Goal: Communication & Community: Answer question/provide support

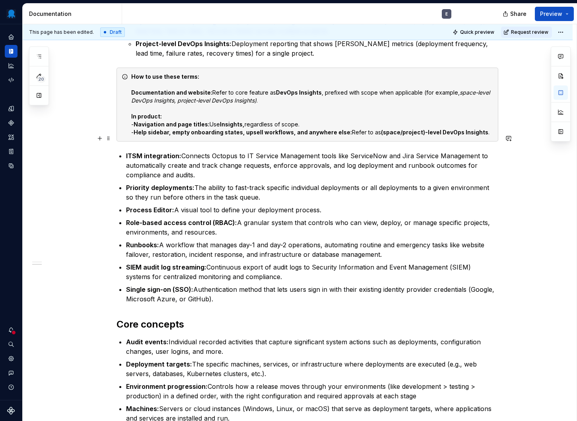
click at [195, 151] on p "ITSM integration: Connects Octopus to IT Service Management tools like ServiceN…" at bounding box center [312, 165] width 372 height 29
click at [186, 151] on p "ITSM integration: Connects Octopus to IT Service Management tools like ServiceN…" at bounding box center [312, 165] width 372 height 29
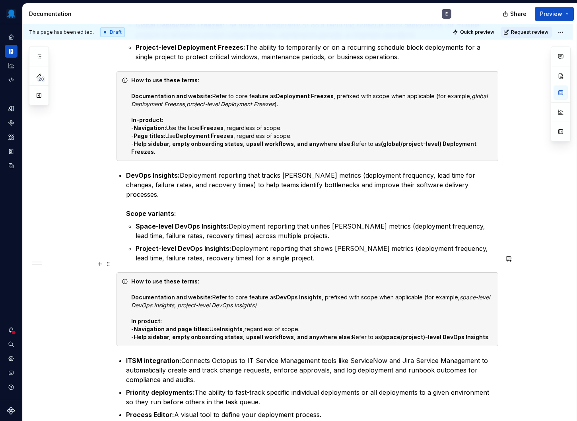
scroll to position [278, 0]
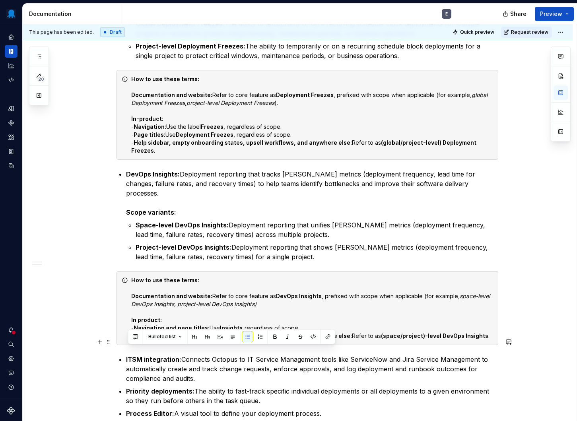
drag, startPoint x: 210, startPoint y: 359, endPoint x: 128, endPoint y: 352, distance: 82.6
click at [128, 355] on p "ITSM integration: Connects Octopus to IT Service Management tools like ServiceN…" at bounding box center [312, 369] width 372 height 29
copy p "automatically create and track change requests, enforce approvals, and log depl…"
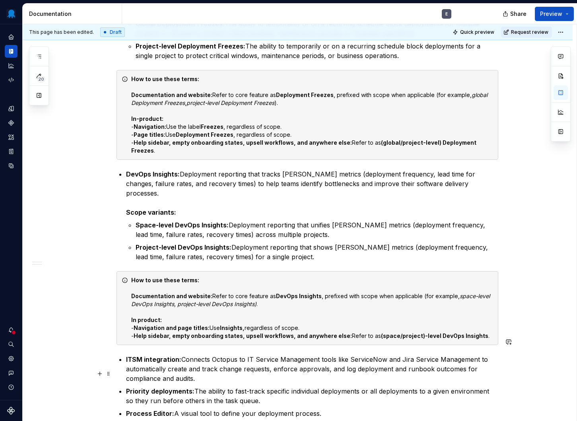
type textarea "*"
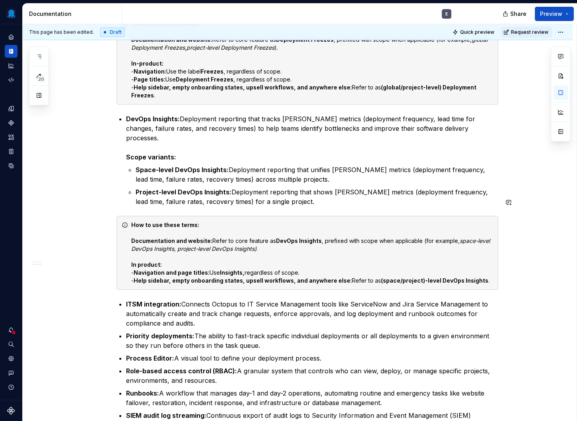
scroll to position [335, 0]
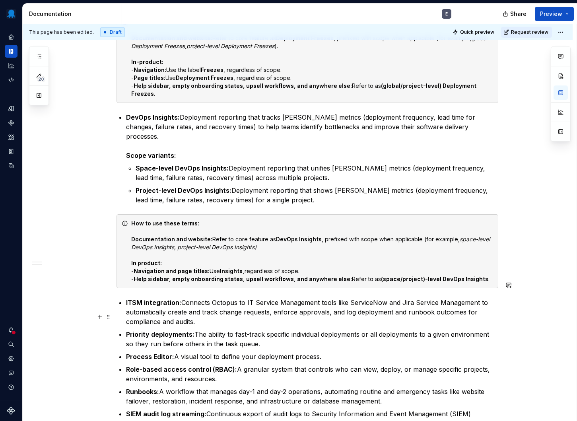
click at [311, 330] on p "Priority deployments: The ability to fast-track specific individual deployments…" at bounding box center [312, 339] width 372 height 19
click at [344, 330] on p "Priority deployments: The ability to fast-track specific individual deployments…" at bounding box center [312, 339] width 372 height 19
click at [447, 330] on p "Priority deployments: The ability to fast-track specific individual deployments…" at bounding box center [312, 339] width 372 height 19
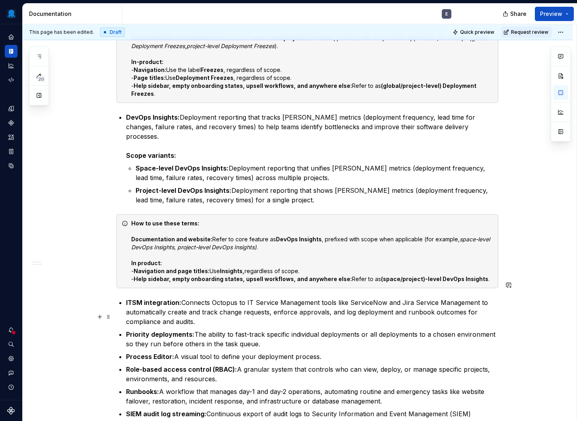
click at [194, 330] on p "Priority deployments: The ability to fast-track specific individual deployments…" at bounding box center [312, 339] width 372 height 19
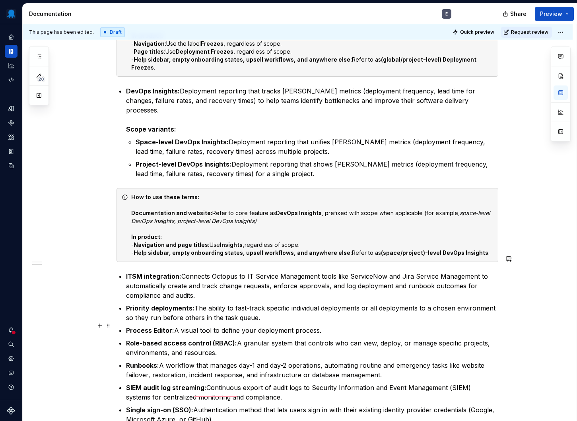
scroll to position [371, 0]
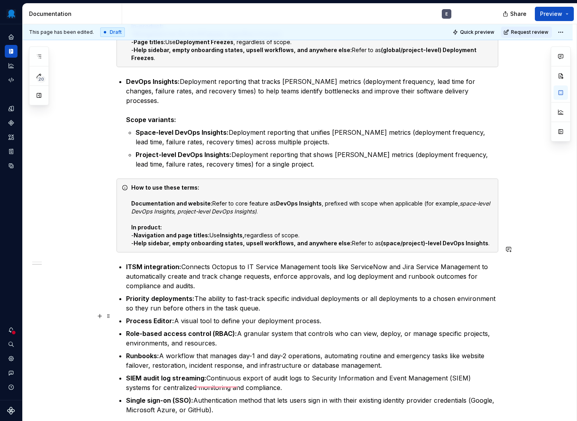
click at [206, 329] on p "Role-based access control (RBAC): A granular system that controls who can view,…" at bounding box center [312, 338] width 372 height 19
click at [227, 329] on p "Role-based access control (RBAC): A granular system that controls who can view,…" at bounding box center [312, 338] width 372 height 19
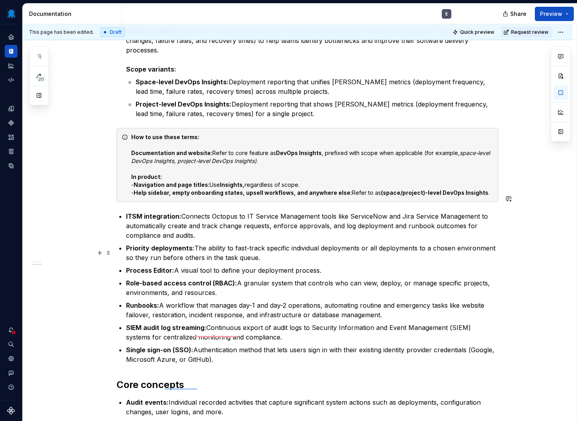
scroll to position [423, 0]
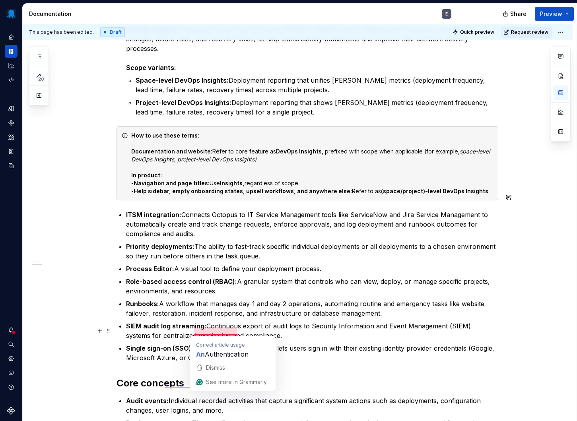
click at [200, 344] on p "Single sign-on (SSO): Authentication method that lets users sign in with their …" at bounding box center [312, 353] width 372 height 19
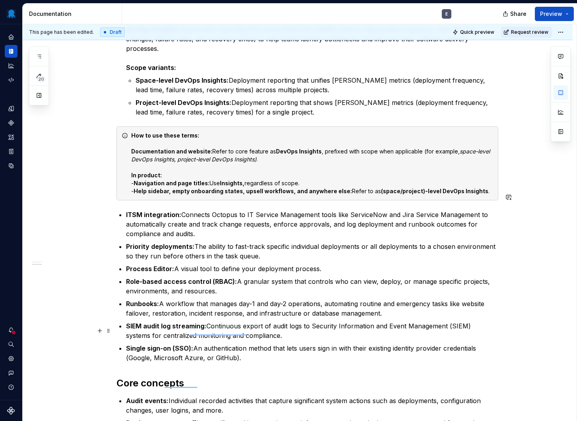
click at [247, 344] on p "Single sign-on (SSO): An authentication method that lets users sign in with the…" at bounding box center [312, 353] width 372 height 19
click at [239, 344] on p "Single sign-on (SSO): An authentication method that lets users sign in with the…" at bounding box center [312, 353] width 372 height 19
click at [235, 344] on p "Single sign-on (SSO): An authentication method that lets users sign in with the…" at bounding box center [312, 353] width 372 height 19
click at [205, 299] on p "Runbooks: A workflow that manages day-1 and day-2 operations, automating routin…" at bounding box center [312, 308] width 372 height 19
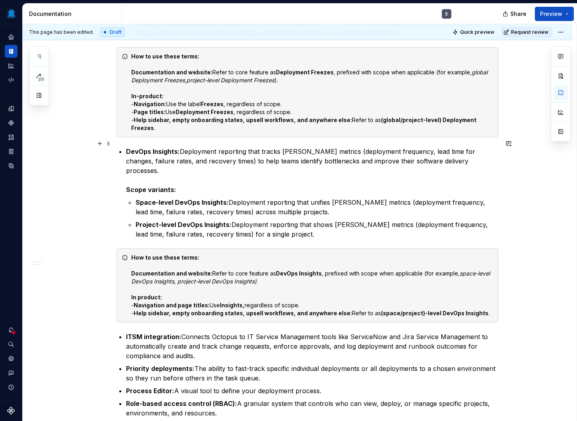
scroll to position [0, 0]
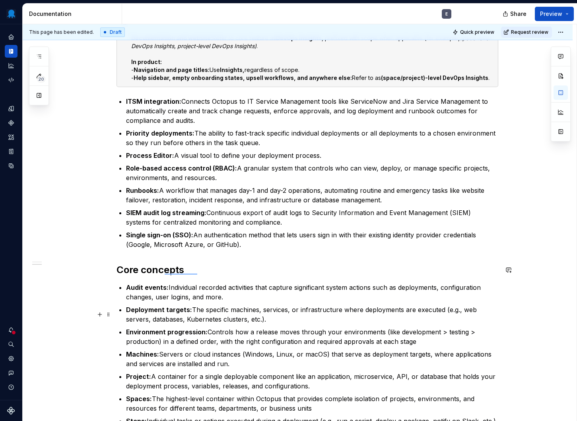
click at [178, 328] on strong "Environment progression:" at bounding box center [167, 332] width 82 height 8
click at [221, 327] on p "Environment promotion: Controls how a release moves through your environments (…" at bounding box center [312, 336] width 372 height 19
click at [236, 350] on p "Machines: Servers or cloud instances (Windows, Linux, or macOS) that serve as d…" at bounding box center [312, 359] width 372 height 19
click at [162, 350] on p "Machines: Servers or cloud instances (Windows, Linux, or macOS) that serve as d…" at bounding box center [312, 359] width 372 height 19
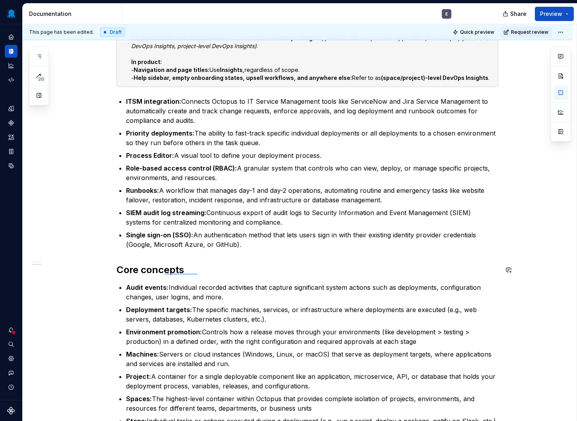
click at [162, 350] on p "Machines: Servers or cloud instances (Windows, Linux, or macOS) that serve as d…" at bounding box center [312, 359] width 372 height 19
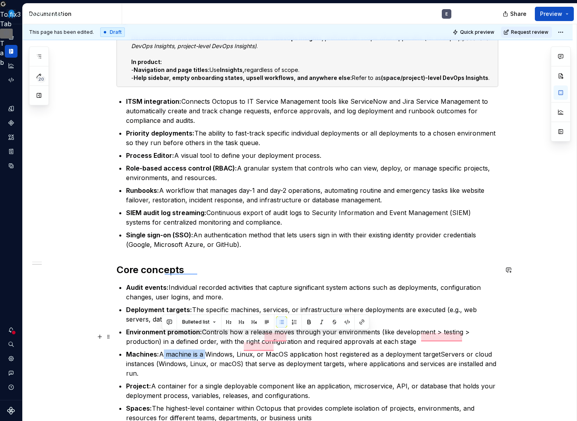
drag, startPoint x: 162, startPoint y: 337, endPoint x: 204, endPoint y: 336, distance: 42.2
click at [204, 350] on p "Machines: A machine is a Windows, Linux, or MacOS application host registered a…" at bounding box center [312, 364] width 372 height 29
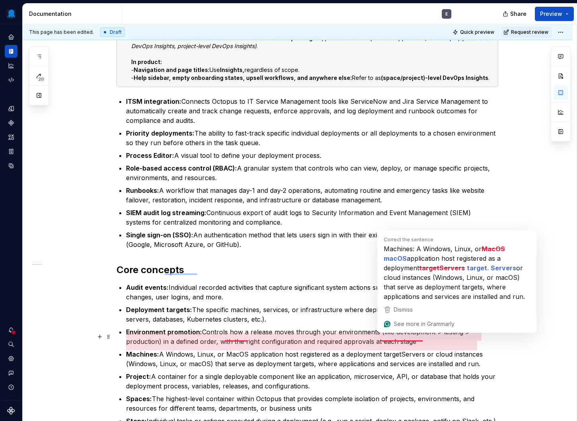
click at [402, 350] on p "Machines: A Windows, Linux, or MacOS application host registered as a deploymen…" at bounding box center [312, 359] width 372 height 19
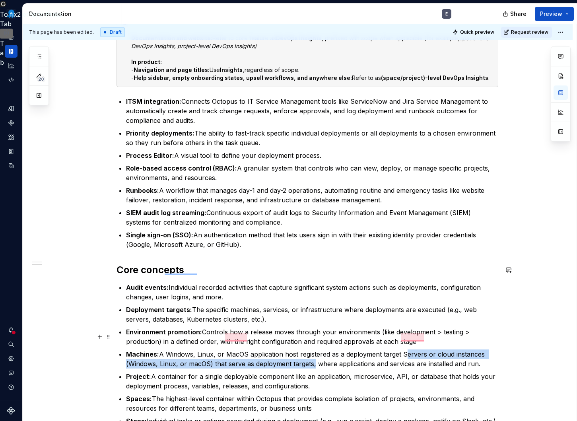
click at [313, 350] on p "Machines: A Windows, Linux, or MacOS application host registered as a deploymen…" at bounding box center [312, 359] width 372 height 19
click at [314, 350] on p "Machines: A Windows, Linux, or MacOS application host registered as a deploymen…" at bounding box center [312, 359] width 372 height 19
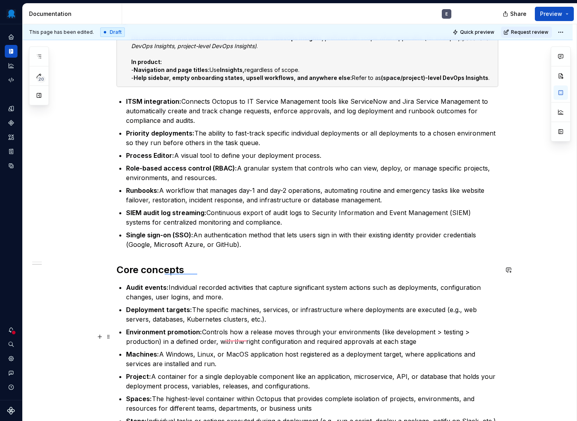
click at [194, 350] on p "Machines: A Windows, Linux, or MacOS application host registered as a deploymen…" at bounding box center [312, 359] width 372 height 19
click at [237, 350] on p "Machines: A Windows, Linux, or MacOS application host registered as a deploymen…" at bounding box center [312, 359] width 372 height 19
click at [231, 350] on p "Machines: A Windows, Linux, or MacOS application host registered as a deploymen…" at bounding box center [312, 359] width 372 height 19
copy p "MacOS"
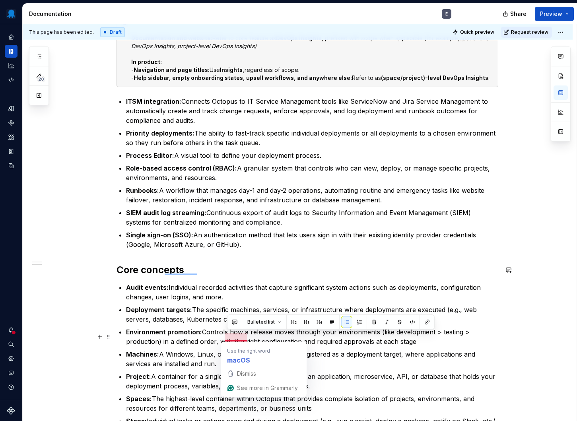
click at [235, 350] on p "Machines: A Windows, Linux, or MacOS application host registered as a deploymen…" at bounding box center [312, 359] width 372 height 19
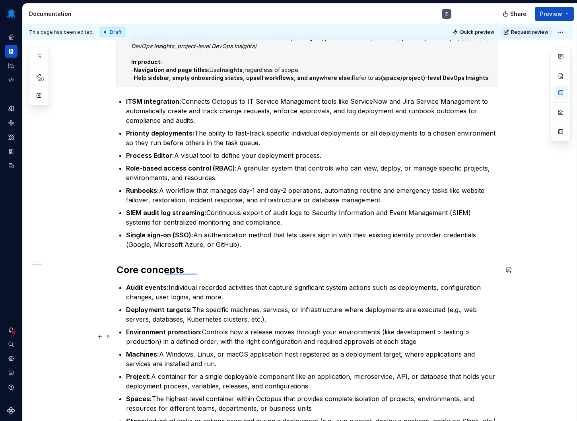
click at [218, 350] on p "Machines: A Windows, Linux, or macOS application host registered as a deploymen…" at bounding box center [312, 359] width 372 height 19
drag, startPoint x: 402, startPoint y: 336, endPoint x: 392, endPoint y: 344, distance: 13.0
click at [392, 350] on p "Machines: A Windows, Linux, or macOS application host registered as a deploymen…" at bounding box center [312, 359] width 372 height 19
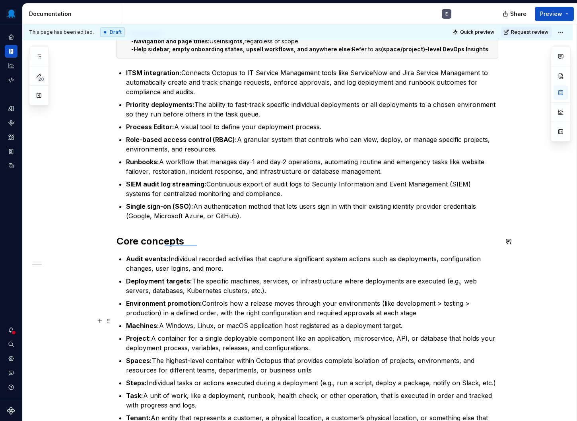
scroll to position [566, 0]
click at [337, 356] on p "Spaces: The highest-level container within Octopus that provides complete isola…" at bounding box center [312, 365] width 372 height 19
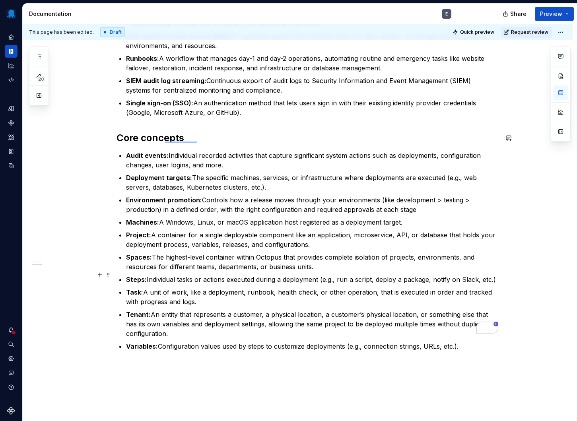
scroll to position [670, 0]
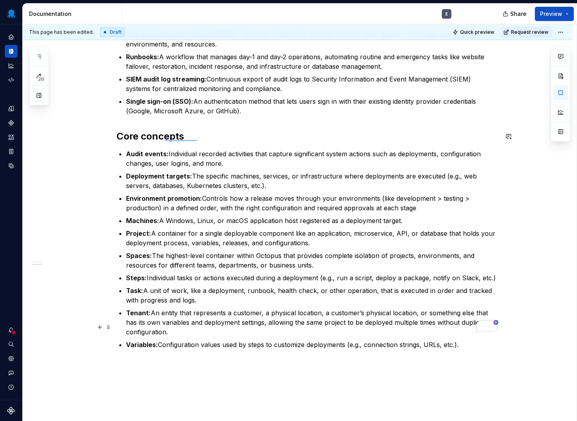
click at [240, 340] on p "Variables: Configuration values used by steps to customize deployments (e.g., c…" at bounding box center [312, 345] width 372 height 10
click at [224, 340] on p "Variables: Configuration values used by steps to customize deployments (e.g., c…" at bounding box center [312, 345] width 372 height 10
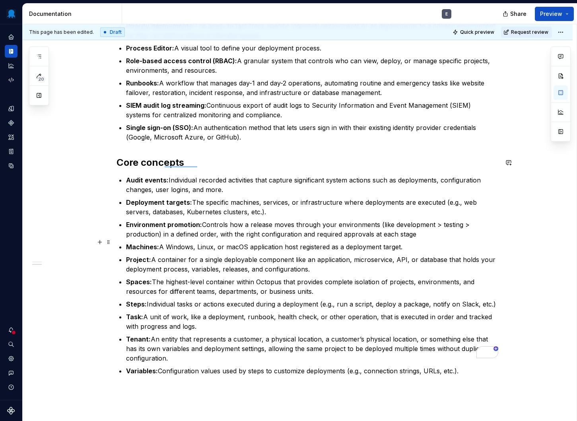
scroll to position [646, 0]
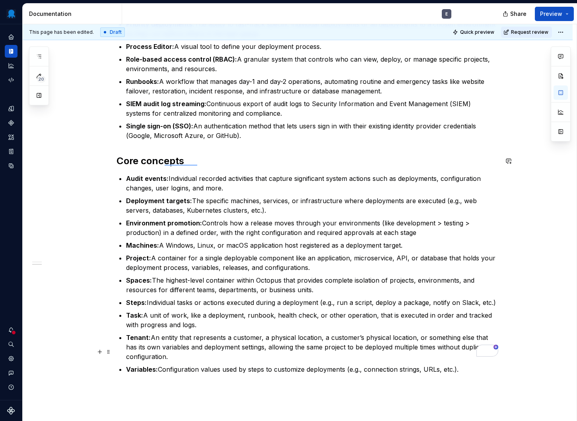
click at [161, 365] on p "Variables: Configuration values used by steps to customize deployments (e.g., c…" at bounding box center [312, 370] width 372 height 10
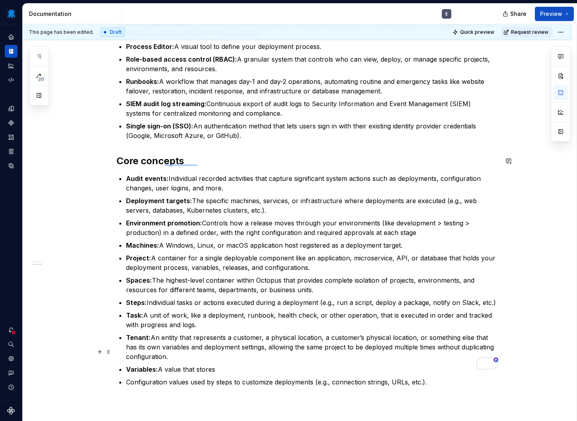
click at [205, 365] on p "Variables: A value that stores" at bounding box center [312, 370] width 372 height 10
drag, startPoint x: 186, startPoint y: 350, endPoint x: 233, endPoint y: 350, distance: 46.9
click at [233, 365] on p "Variables: A value that stores" at bounding box center [312, 370] width 372 height 10
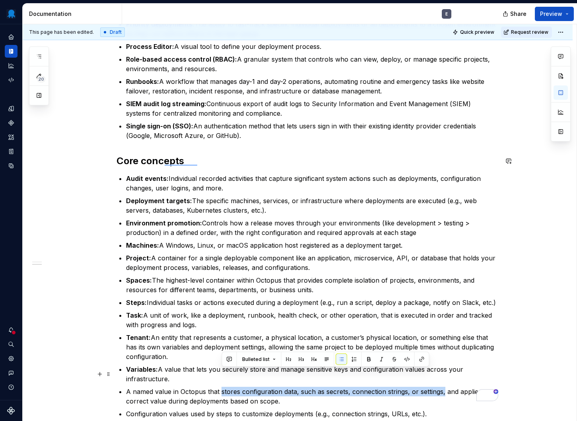
drag, startPoint x: 222, startPoint y: 373, endPoint x: 444, endPoint y: 376, distance: 221.6
click at [444, 387] on p "A named value in Octopus that stores configuration data, such as secrets, conne…" at bounding box center [312, 396] width 372 height 19
copy p "stores configuration data, such as secrets, connection strings, or settings,"
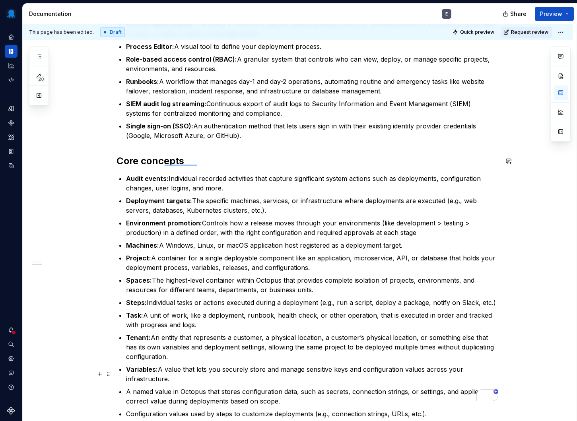
click at [375, 387] on p "A named value in Octopus that stores configuration data, such as secrets, conne…" at bounding box center [312, 396] width 372 height 19
click at [196, 365] on p "Variables: A value that lets you securely store and manage sensitive keys and c…" at bounding box center [312, 374] width 372 height 19
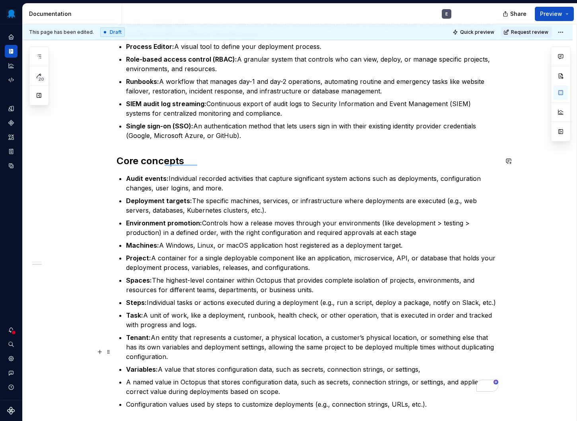
click at [272, 365] on p "Variables: A value that stores configuration data, such as secrets, connection …" at bounding box center [312, 370] width 372 height 10
click at [198, 365] on p "Variables: A value that stores configuration data (for example," at bounding box center [312, 370] width 372 height 10
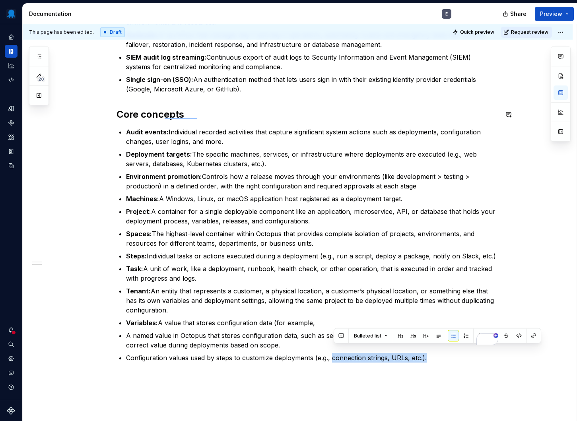
scroll to position [751, 0]
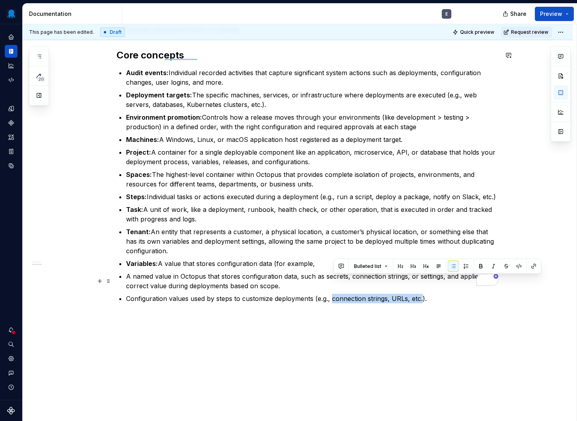
drag, startPoint x: 334, startPoint y: 387, endPoint x: 424, endPoint y: 279, distance: 139.5
click at [424, 294] on p "Configuration values used by steps to customize deployments (e.g., connection s…" at bounding box center [312, 299] width 372 height 10
copy p "connection strings, URLs,"
click at [323, 259] on p "Variables: A value that stores configuration data (for example," at bounding box center [312, 264] width 372 height 10
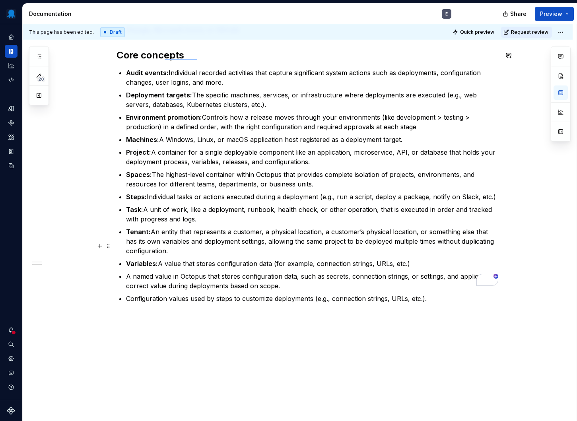
click at [278, 259] on p "Variables: A value that stores configuration data (for example, connection stri…" at bounding box center [312, 264] width 372 height 10
click at [314, 259] on p "Variables: A value that stores configuration data (for example, connection stri…" at bounding box center [312, 264] width 372 height 10
copy p "for example,"
click at [447, 90] on p "Deployment targets: The specific machines, services, or infrastructure where de…" at bounding box center [312, 99] width 372 height 19
click at [459, 90] on p "Deployment targets: The specific machines, services, or infrastructure where de…" at bounding box center [312, 99] width 372 height 19
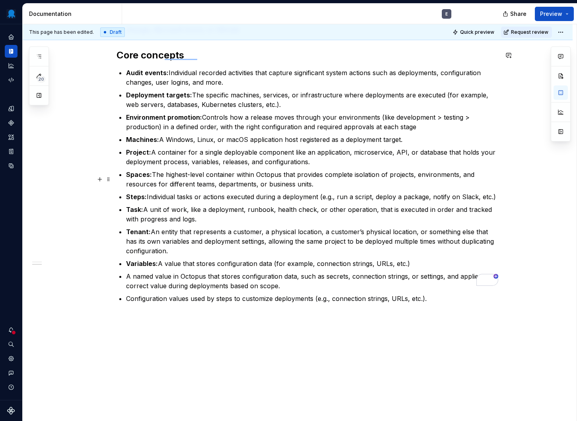
click at [325, 192] on p "Steps: Individual tasks or actions executed during a deployment (e.g., run a sc…" at bounding box center [312, 197] width 372 height 10
click at [337, 192] on p "Steps: Individual tasks or actions executed during a deployment (e.g., run a sc…" at bounding box center [312, 197] width 372 height 10
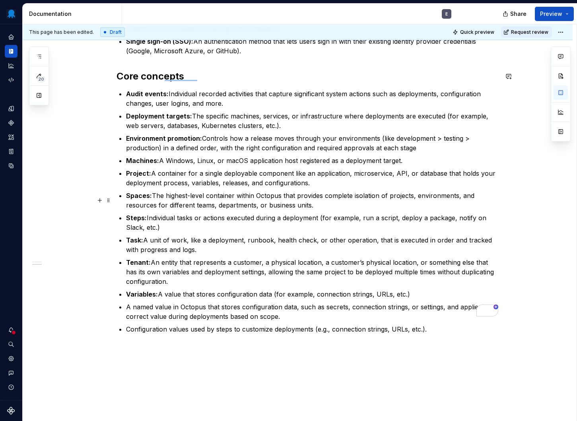
scroll to position [731, 0]
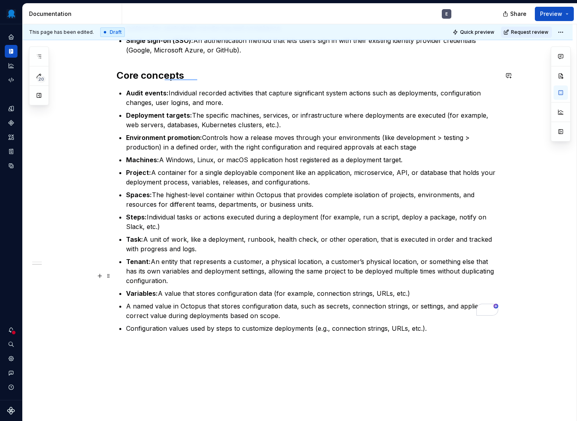
click at [417, 289] on p "Variables: A value that stores configuration data (for example, connection stri…" at bounding box center [312, 294] width 372 height 10
click at [446, 301] on p "A named value in Octopus that stores configuration data, such as secrets, conne…" at bounding box center [312, 310] width 372 height 19
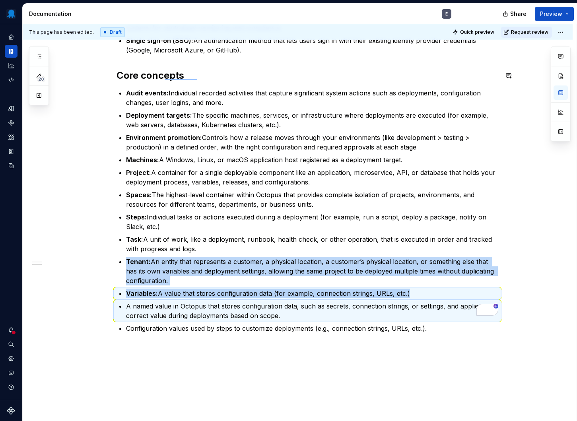
click at [446, 301] on p "A named value in Octopus that stores configuration data, such as secrets, conne…" at bounding box center [312, 310] width 372 height 19
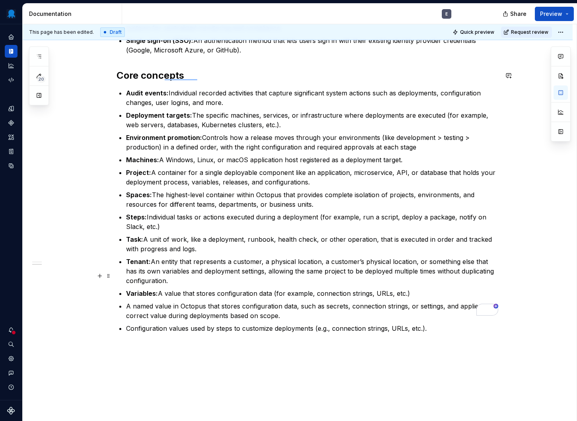
click at [220, 289] on p "Variables: A value that stores configuration data (for example, connection stri…" at bounding box center [312, 294] width 372 height 10
click at [227, 289] on p "Variables: A value that stores scoped configuration data (for example, connecti…" at bounding box center [312, 294] width 372 height 10
drag, startPoint x: 161, startPoint y: 274, endPoint x: 172, endPoint y: 273, distance: 10.4
click at [173, 289] on p "Variables: A value that stores configuration data (for example, connection stri…" at bounding box center [312, 294] width 372 height 10
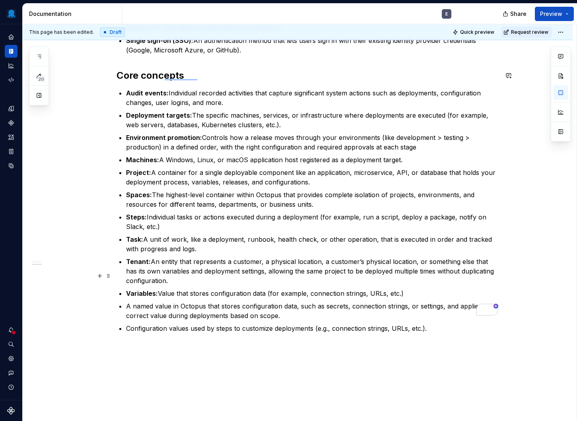
click at [210, 289] on p "Variables: Value that stores configuration data (for example, connection string…" at bounding box center [312, 294] width 372 height 10
click at [164, 289] on p "Variables: Value that store configuration data (for example, connection strings…" at bounding box center [312, 294] width 372 height 10
click at [417, 289] on p "Variables: Values that store configuration data (for example, connection string…" at bounding box center [312, 294] width 372 height 10
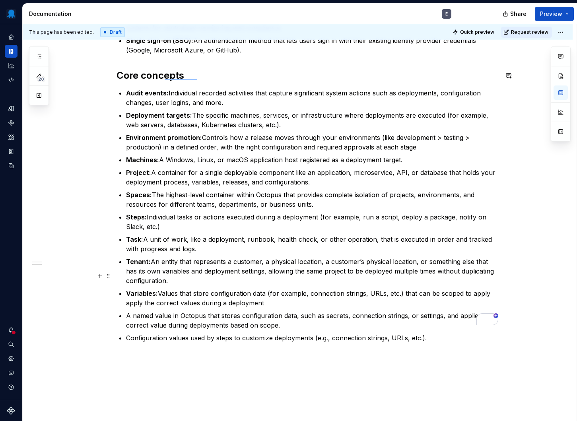
click at [480, 289] on p "Variables: Values that store configuration data (for example, connection string…" at bounding box center [312, 298] width 372 height 19
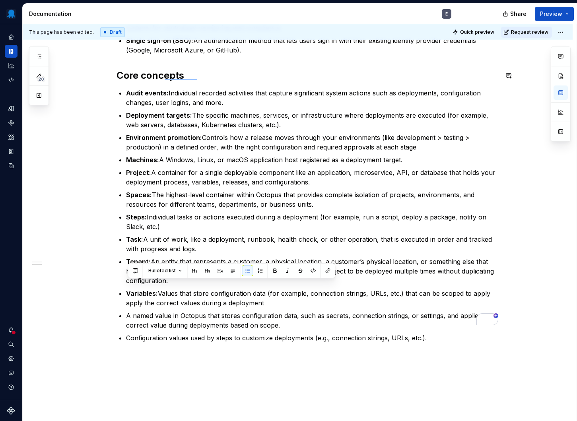
click at [479, 289] on p "Variables: Values that store configuration data (for example, connection string…" at bounding box center [312, 298] width 372 height 19
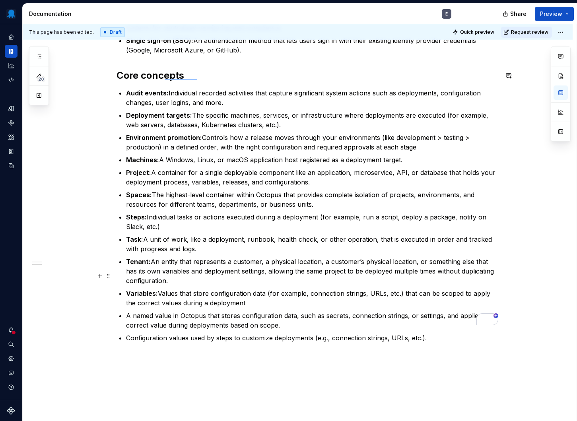
click at [248, 289] on p "Variables: Values that store configuration data (for example, connection string…" at bounding box center [312, 298] width 372 height 19
drag, startPoint x: 254, startPoint y: 284, endPoint x: 161, endPoint y: 271, distance: 93.9
click at [161, 289] on p "Variables: Values that store configuration data (for example, connection string…" at bounding box center [312, 298] width 372 height 19
copy p "Values that store configuration data (for example, connection strings, URLs, et…"
click at [166, 311] on p "A named value in Octopus that stores configuration data, such as secrets, conne…" at bounding box center [312, 320] width 372 height 19
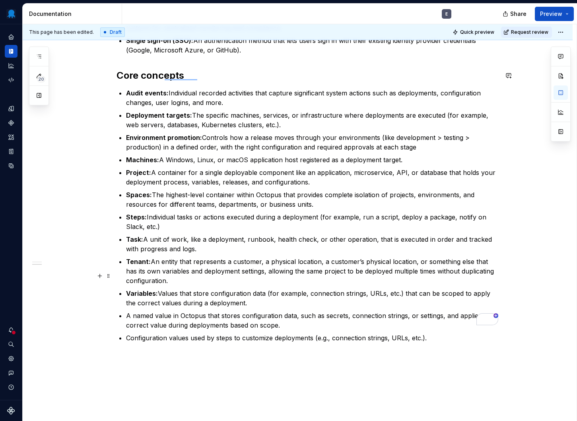
click at [183, 289] on p "Variables: Values that store configuration data (for example, connection string…" at bounding box center [312, 298] width 372 height 19
drag, startPoint x: 353, startPoint y: 288, endPoint x: 161, endPoint y: 274, distance: 193.0
click at [161, 289] on p "Variables: Values used by the deployment process that store configuration data …" at bounding box center [312, 298] width 372 height 19
copy p "Values used by the deployment process that store configuration data (for exampl…"
copy p "Variables: Values used by the deployment process that store configuration data …"
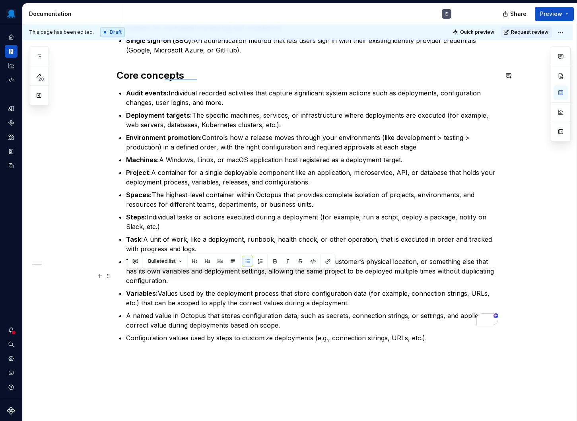
click at [358, 289] on p "Variables: Values used by the deployment process that store configuration data …" at bounding box center [312, 298] width 372 height 19
click at [267, 289] on p "Variables: Values that store configuration data (for example, connection string…" at bounding box center [312, 298] width 372 height 19
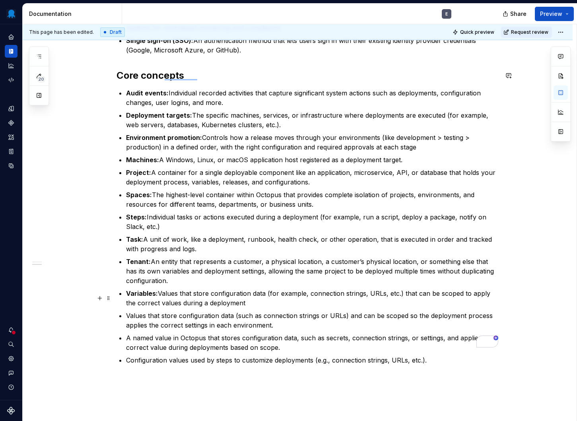
click at [180, 311] on p "Values that store configuration data (such as connection strings or URLs) and c…" at bounding box center [312, 320] width 372 height 19
click at [374, 311] on p "Values that store scoped configuration data (such as connection strings or URLs…" at bounding box center [312, 320] width 372 height 19
click at [149, 311] on p "Values that store scoped configuration data (such as connection strings or URLs…" at bounding box center [312, 320] width 372 height 19
click at [377, 311] on p "Values that store scoped configuration data (such as connection strings or URLs…" at bounding box center [312, 320] width 372 height 19
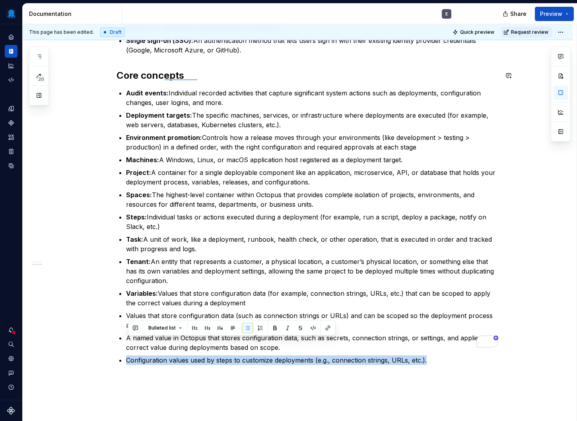
copy p "Configuration values used by steps to customize deployments (e.g., connection s…"
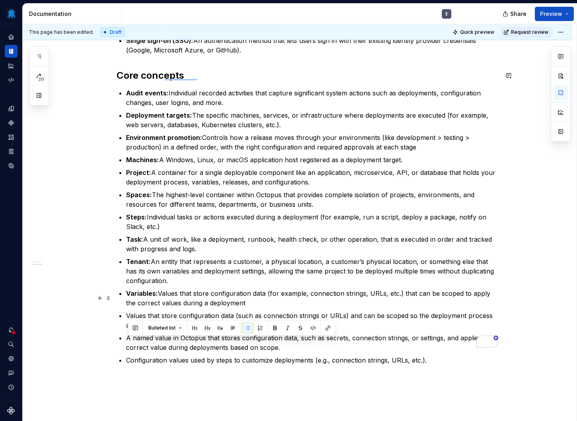
click at [212, 311] on p "Values that store configuration data (such as connection strings or URLs) and c…" at bounding box center [312, 320] width 372 height 19
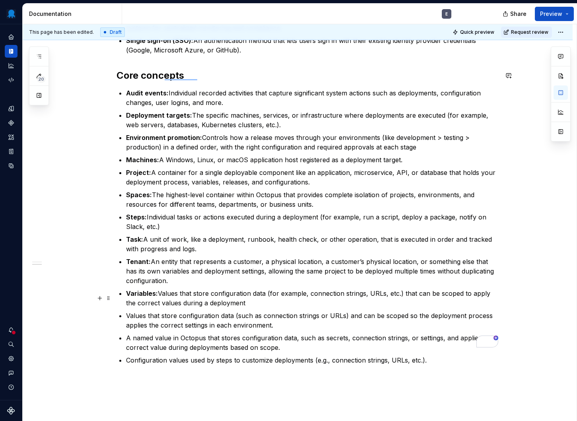
click at [129, 311] on p "Values that store configuration data (such as connection strings or URLs) and c…" at bounding box center [312, 320] width 372 height 19
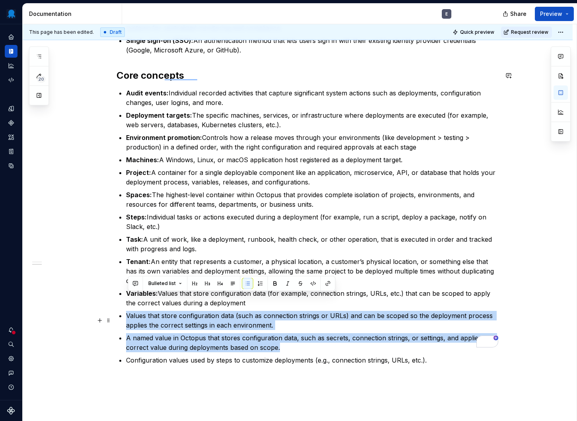
click at [318, 333] on p "A named value in Octopus that stores configuration data, such as secrets, conne…" at bounding box center [312, 342] width 372 height 19
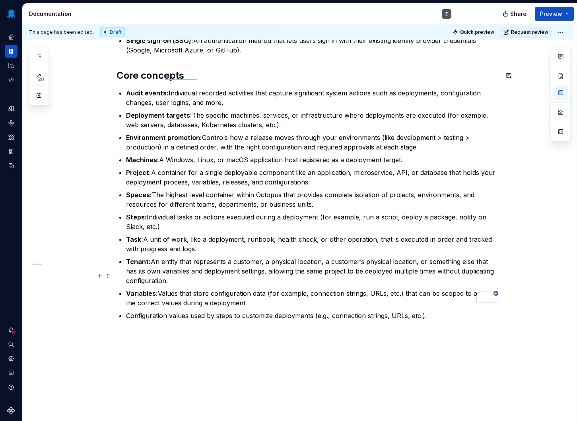
click at [162, 289] on p "Variables: Values that store configuration data (for example, connection string…" at bounding box center [312, 298] width 372 height 19
click at [249, 289] on p "Variables: Values that store configuration data (for example, connection string…" at bounding box center [312, 298] width 372 height 19
click at [203, 289] on p "Variables: Sensitive and / or scoped configuration values (for example, connect…" at bounding box center [312, 298] width 372 height 19
click at [354, 289] on p "Variables: Sensitive and/or scoped configuration values (for example, connectio…" at bounding box center [312, 298] width 372 height 19
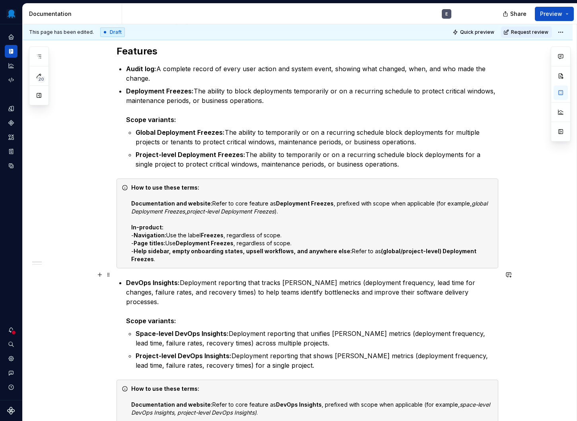
scroll to position [0, 0]
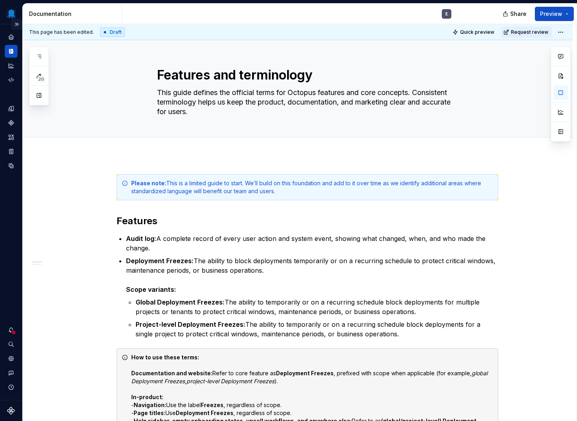
click at [18, 23] on button "Expand sidebar" at bounding box center [16, 24] width 11 height 11
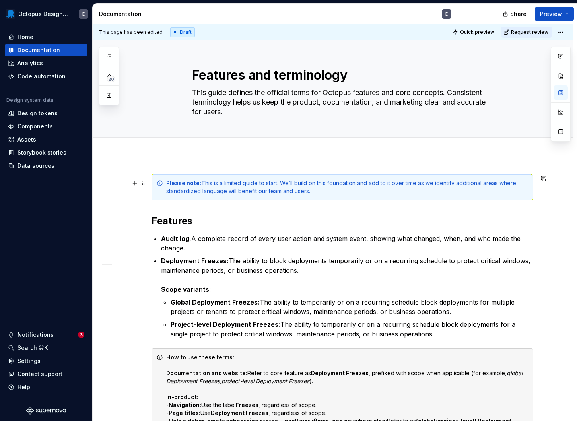
click at [265, 181] on div "Please note: This is a limited guide to start. We’ll build on this foundation a…" at bounding box center [347, 187] width 362 height 16
click at [328, 193] on div "Please note: This is a limited guide to start. We’ll build on this foundation a…" at bounding box center [347, 187] width 362 height 16
copy div "Please note: This is a limited guide to start. We’ll build on this foundation a…"
click at [270, 191] on div "Please note: This is a limited guide to start. We’ll build on this foundation a…" at bounding box center [347, 187] width 362 height 16
click at [437, 181] on div "Please note: This is a limited guide to start. We’ll build on this foundation a…" at bounding box center [347, 187] width 362 height 16
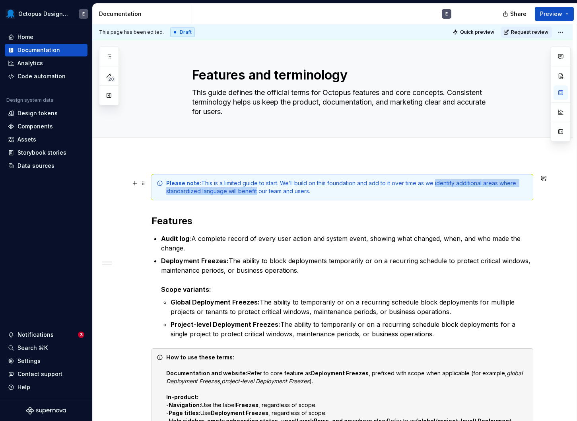
click at [258, 189] on div "Please note: This is a limited guide to start. We’ll build on this foundation a…" at bounding box center [347, 187] width 362 height 16
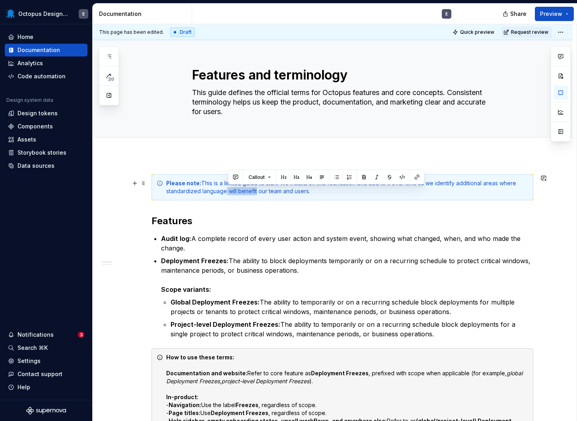
click at [227, 191] on div "Please note: This is a limited guide to start. We’ll build on this foundation a…" at bounding box center [347, 187] width 362 height 16
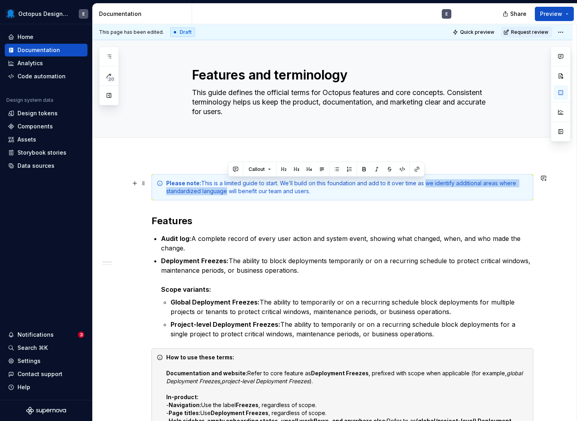
click at [428, 181] on div "Please note: This is a limited guide to start. We’ll build on this foundation a…" at bounding box center [347, 187] width 362 height 16
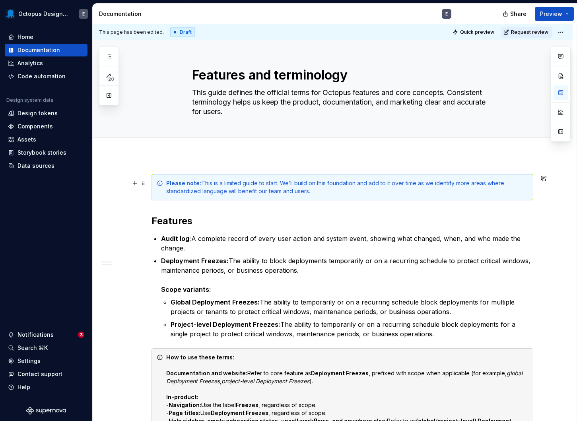
click at [333, 183] on div "Please note: This is a limited guide to start. We’ll build on this foundation a…" at bounding box center [347, 187] width 362 height 16
click at [330, 183] on div "Please note: This is a limited guide to start. We’ll build on this foundation a…" at bounding box center [347, 187] width 362 height 16
click at [393, 182] on div "Please note: This is a limited guide to start. We’ll build on this foundation a…" at bounding box center [347, 187] width 362 height 16
click at [508, 183] on div "Please note: This is a limited guide to start. We’ll build on this over time as…" at bounding box center [347, 187] width 362 height 16
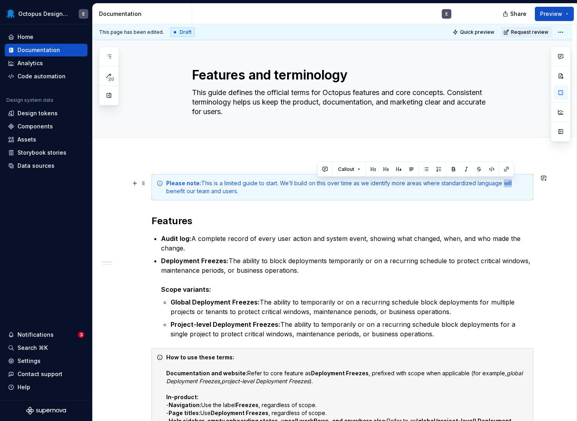
click at [508, 183] on div "Please note: This is a limited guide to start. We’ll build on this over time as…" at bounding box center [347, 187] width 362 height 16
click at [245, 185] on div "Please note: This is a limited guide to start. We’ll build on this over time as…" at bounding box center [347, 187] width 362 height 16
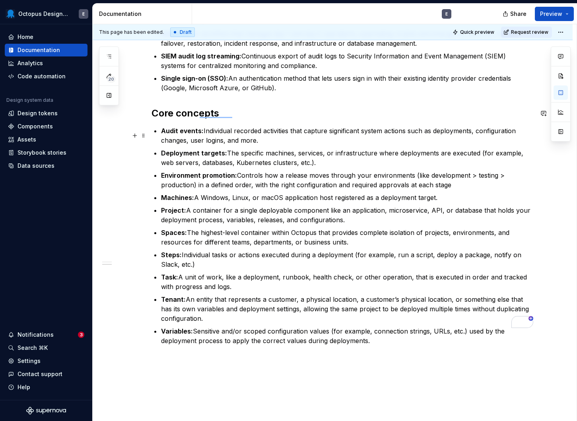
scroll to position [735, 0]
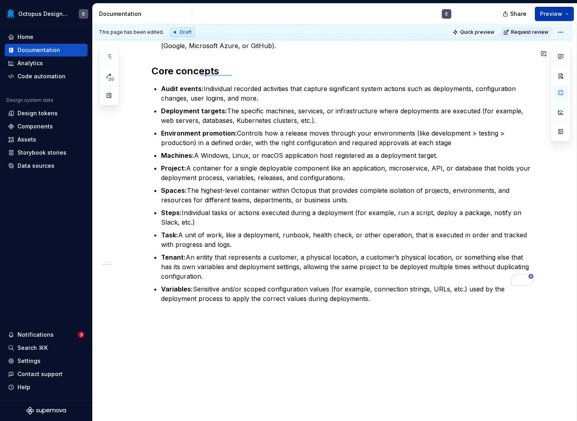
click at [565, 13] on button "Preview" at bounding box center [554, 14] width 39 height 14
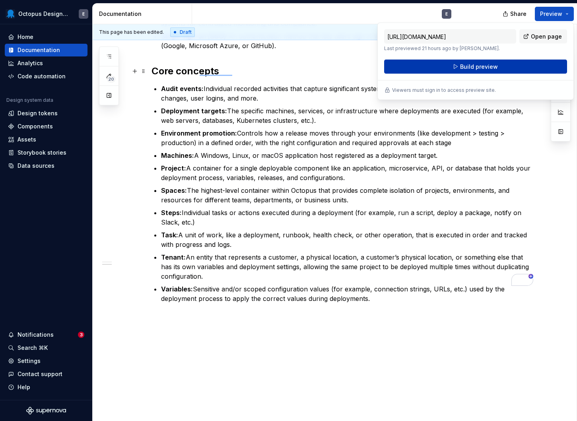
click at [466, 67] on span "Build preview" at bounding box center [479, 67] width 38 height 8
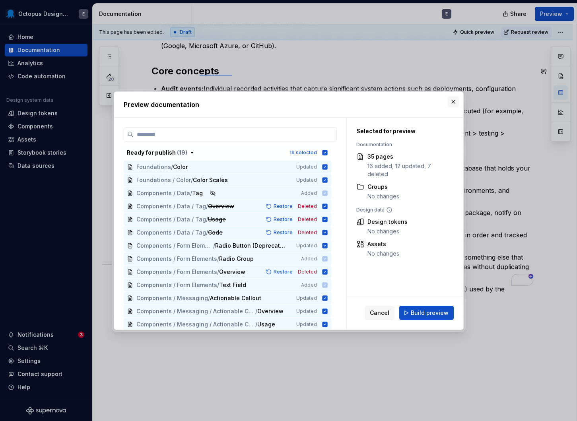
click at [455, 100] on button "button" at bounding box center [453, 101] width 11 height 11
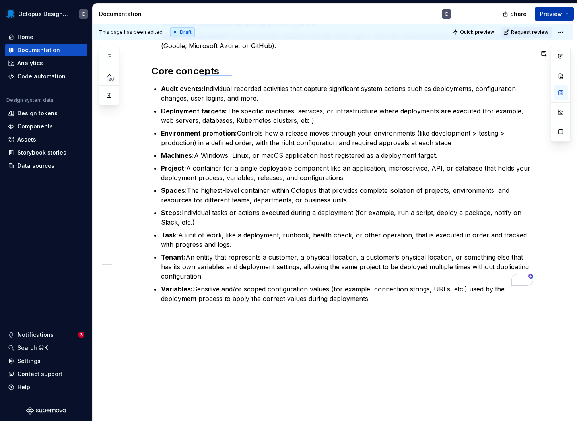
click at [544, 11] on span "Preview" at bounding box center [551, 14] width 22 height 8
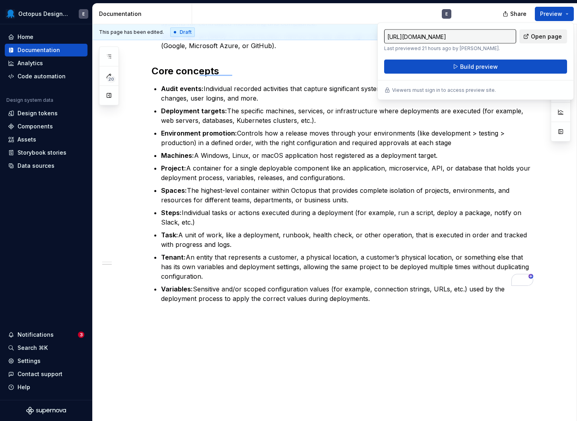
click at [533, 38] on span "Open page" at bounding box center [546, 37] width 31 height 8
click at [434, 73] on button "Build preview" at bounding box center [475, 67] width 183 height 14
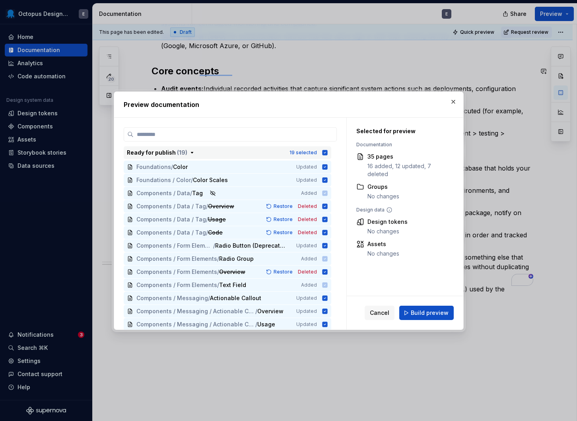
click at [327, 150] on icon "button" at bounding box center [324, 152] width 5 height 5
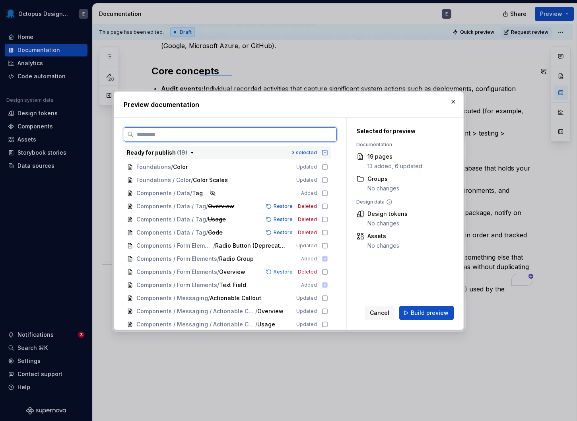
click at [313, 133] on input "search" at bounding box center [235, 134] width 203 height 8
type textarea "*"
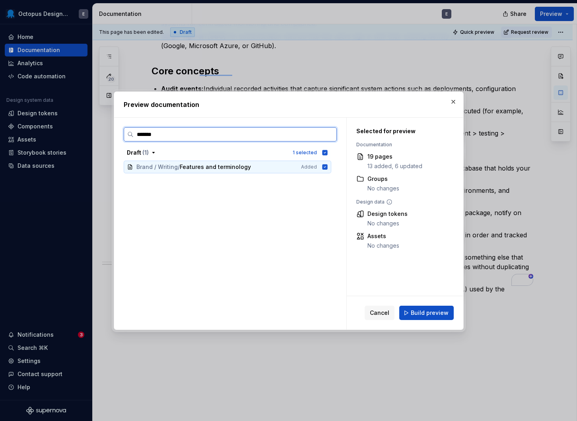
type input "********"
click at [328, 136] on input "********" at bounding box center [235, 134] width 203 height 8
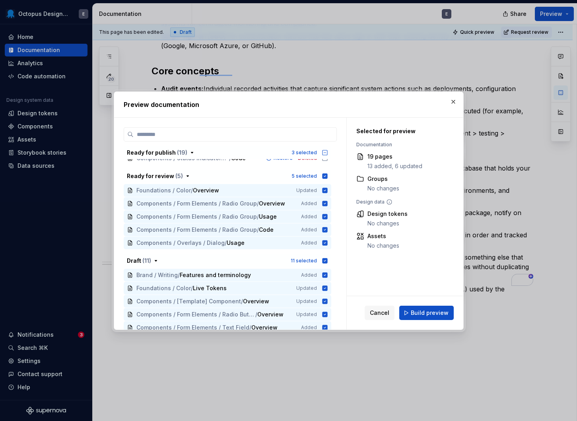
scroll to position [241, 0]
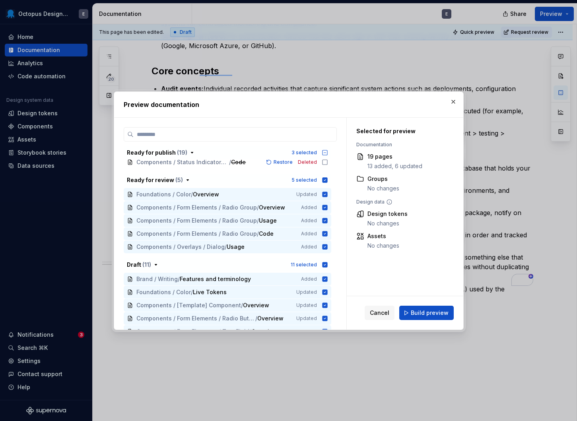
type textarea "*"
click at [327, 179] on icon "button" at bounding box center [324, 179] width 5 height 5
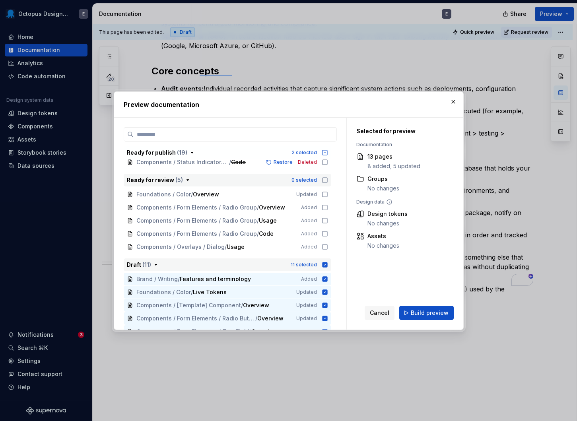
click at [328, 264] on icon "button" at bounding box center [325, 265] width 6 height 6
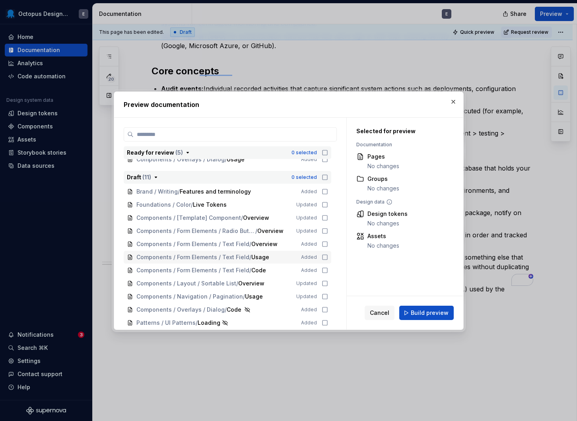
scroll to position [0, 0]
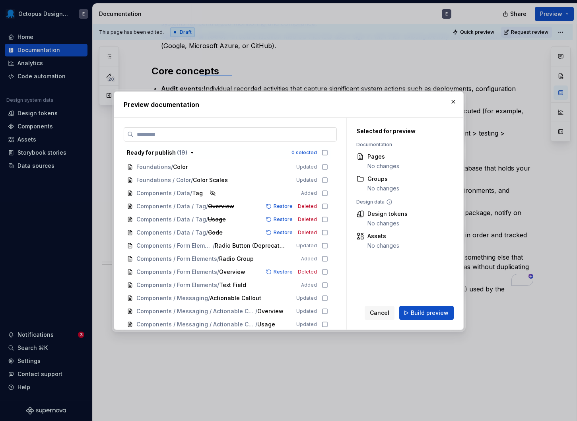
click at [246, 129] on label at bounding box center [230, 134] width 213 height 14
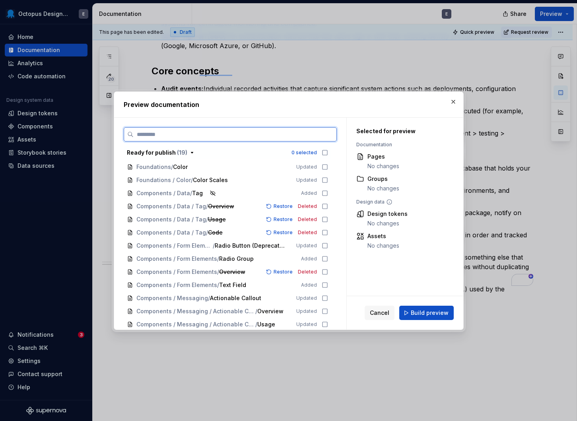
click at [246, 130] on input "search" at bounding box center [235, 134] width 203 height 8
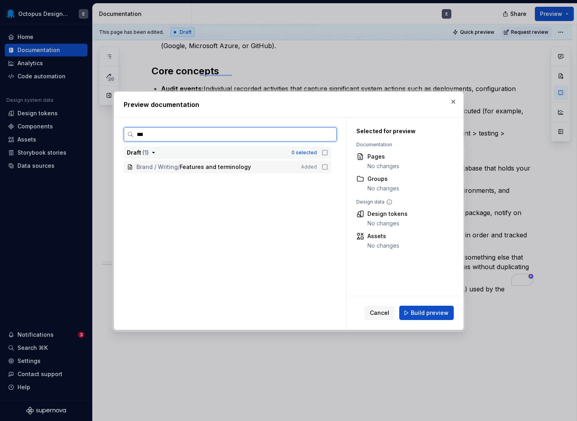
type input "****"
click at [328, 165] on icon at bounding box center [325, 167] width 6 height 6
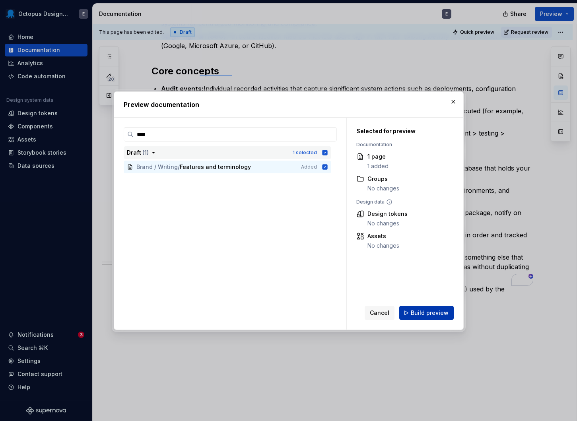
click at [439, 312] on span "Build preview" at bounding box center [430, 313] width 38 height 8
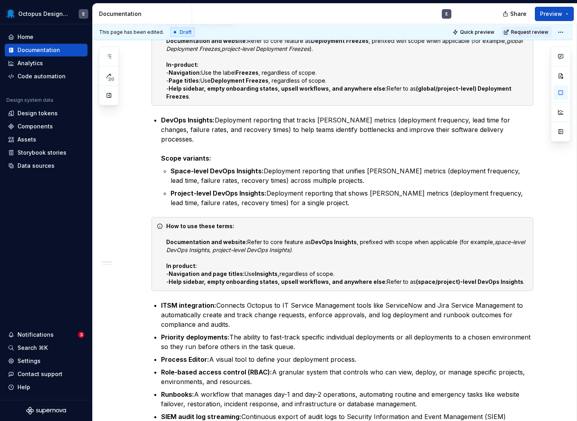
scroll to position [160, 0]
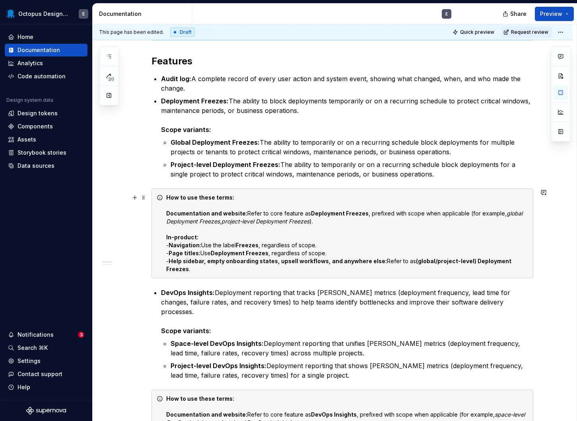
click at [199, 229] on div "How to use these terms: Documentation and website: Refer to core feature as Dep…" at bounding box center [347, 234] width 362 height 80
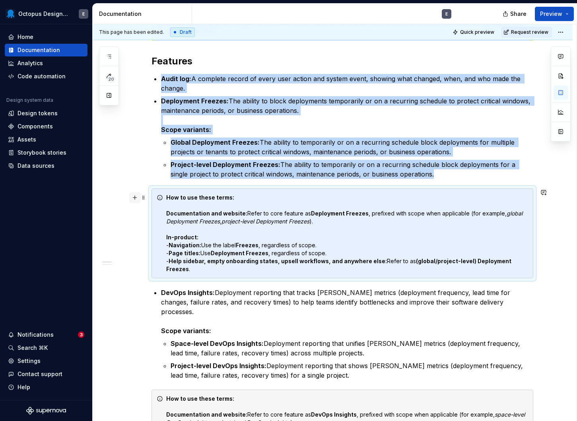
click at [138, 198] on button "button" at bounding box center [134, 197] width 11 height 11
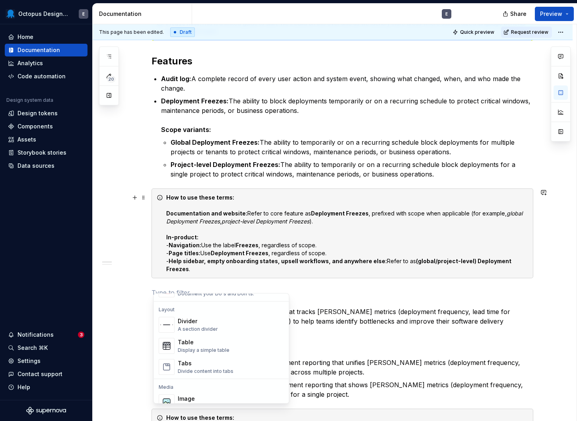
scroll to position [260, 0]
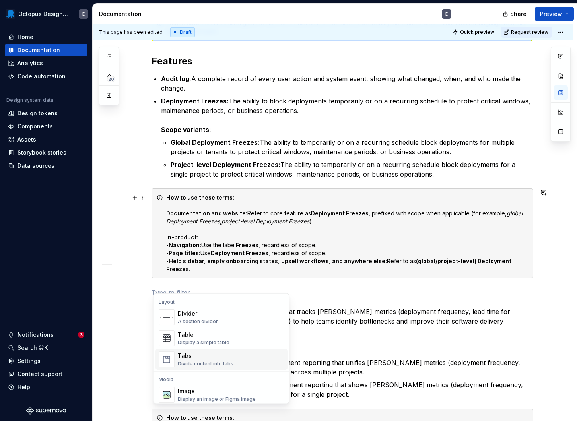
click at [181, 360] on div "Tabs Divide content into tabs" at bounding box center [206, 359] width 56 height 15
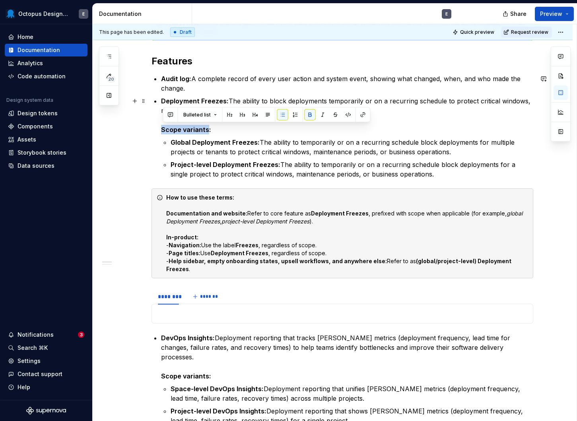
drag, startPoint x: 164, startPoint y: 129, endPoint x: 208, endPoint y: 129, distance: 43.4
click at [208, 129] on strong "Scope variants:" at bounding box center [186, 130] width 50 height 8
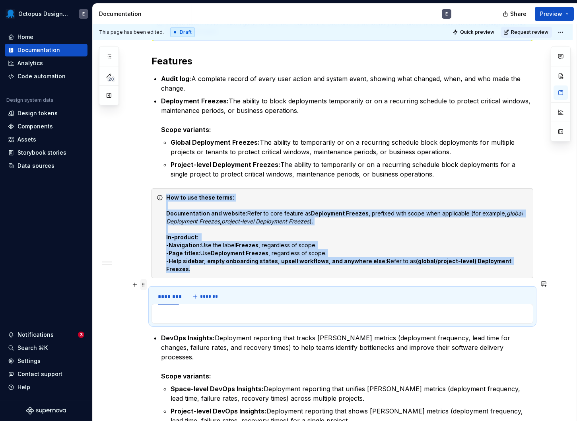
click at [143, 284] on span at bounding box center [143, 284] width 6 height 11
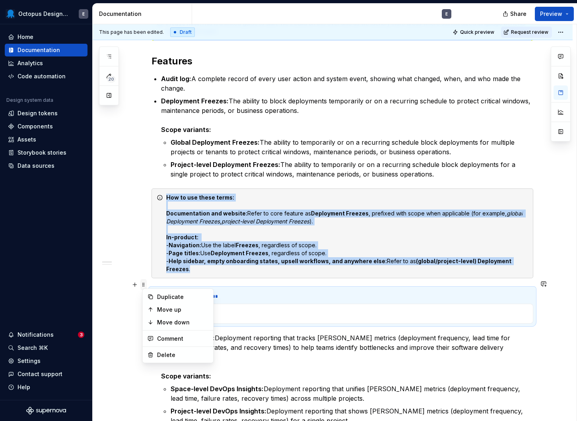
click at [143, 284] on span at bounding box center [143, 284] width 6 height 11
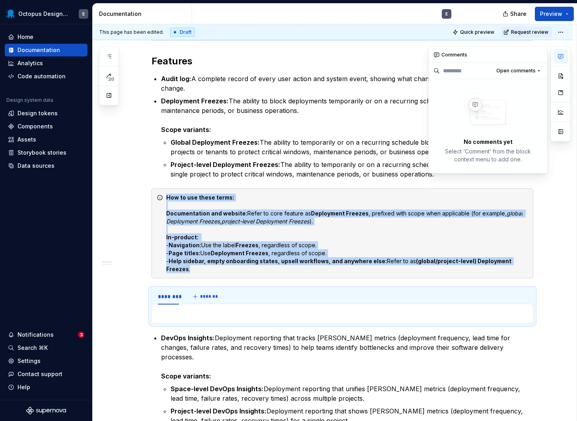
click at [564, 53] on icon "button" at bounding box center [561, 56] width 6 height 6
click at [561, 95] on button "button" at bounding box center [561, 93] width 14 height 14
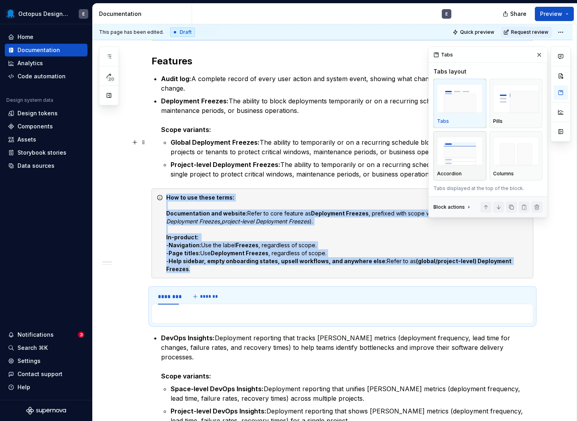
click at [456, 152] on img "button" at bounding box center [460, 151] width 46 height 29
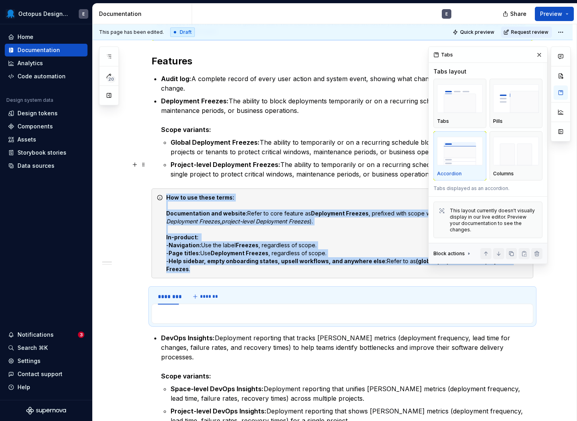
click at [463, 163] on img "button" at bounding box center [460, 151] width 46 height 29
drag, startPoint x: 463, startPoint y: 163, endPoint x: 399, endPoint y: 249, distance: 106.5
click at [399, 249] on div "This page has been edited. Draft Quick preview Request review Features and term…" at bounding box center [335, 222] width 484 height 397
click at [350, 333] on p "DevOps Insights: Deployment reporting that tracks [PERSON_NAME] metrics (deploy…" at bounding box center [347, 357] width 372 height 48
click at [344, 345] on p "DevOps Insights: Deployment reporting that tracks [PERSON_NAME] metrics (deploy…" at bounding box center [347, 357] width 372 height 48
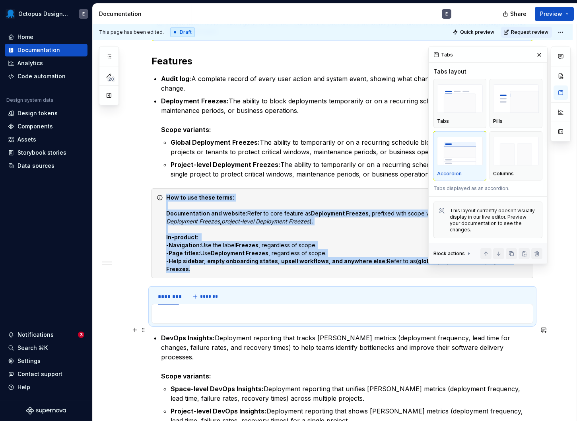
click at [344, 345] on p "DevOps Insights: Deployment reporting that tracks [PERSON_NAME] metrics (deploy…" at bounding box center [347, 357] width 372 height 48
click at [560, 89] on button "button" at bounding box center [561, 93] width 14 height 14
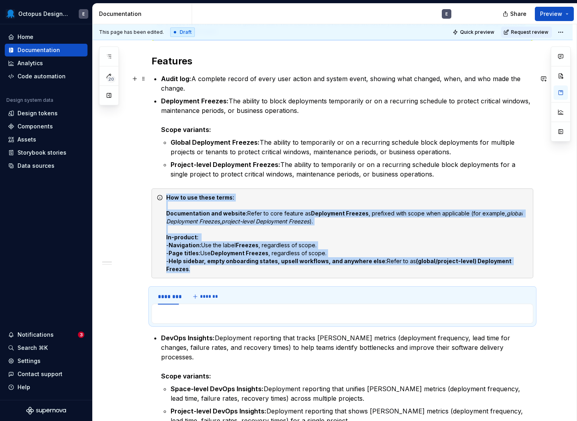
type textarea "*"
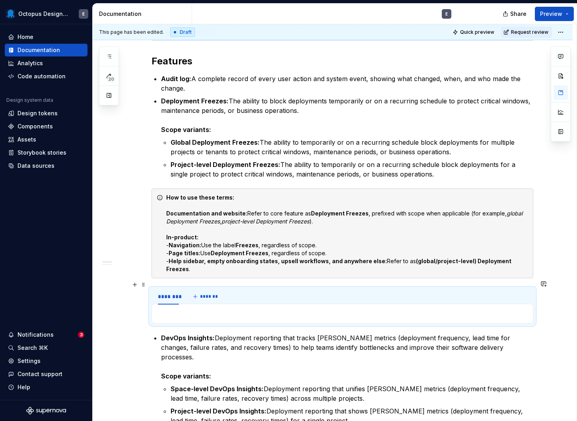
click at [316, 295] on div "******** *******" at bounding box center [343, 297] width 382 height 16
click at [144, 288] on span at bounding box center [143, 284] width 6 height 11
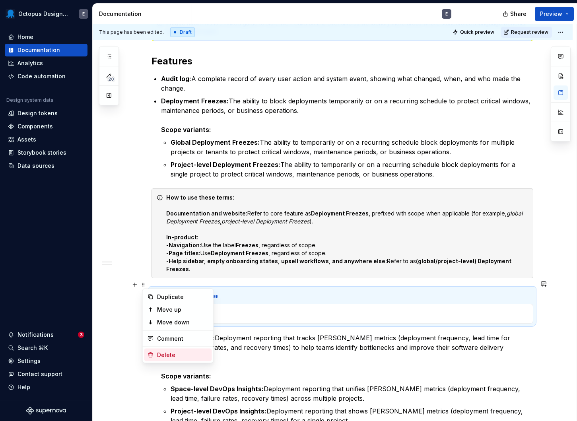
click at [164, 354] on div "Delete" at bounding box center [183, 355] width 52 height 8
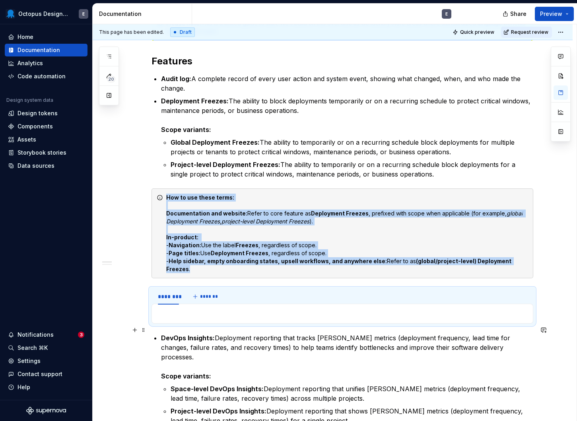
click at [180, 335] on p "DevOps Insights: Deployment reporting that tracks [PERSON_NAME] metrics (deploy…" at bounding box center [347, 357] width 372 height 48
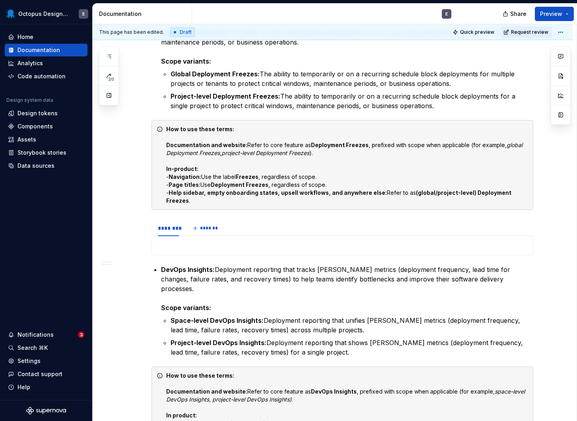
scroll to position [351, 0]
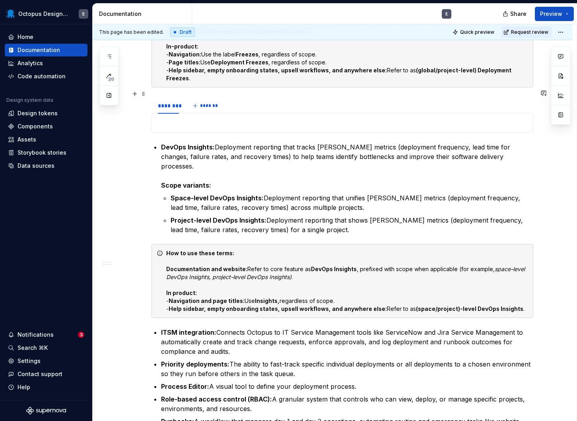
click at [266, 113] on div at bounding box center [343, 123] width 382 height 20
click at [145, 112] on span at bounding box center [143, 114] width 6 height 11
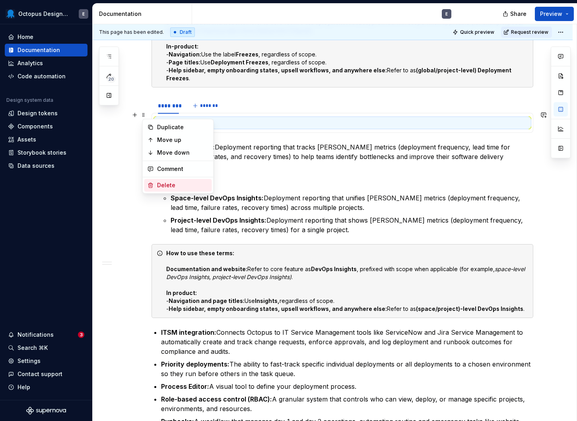
click at [159, 181] on div "Delete" at bounding box center [183, 185] width 52 height 8
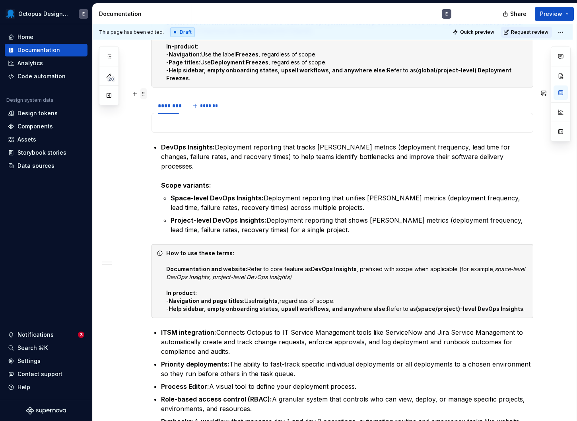
click at [147, 94] on span at bounding box center [143, 93] width 6 height 11
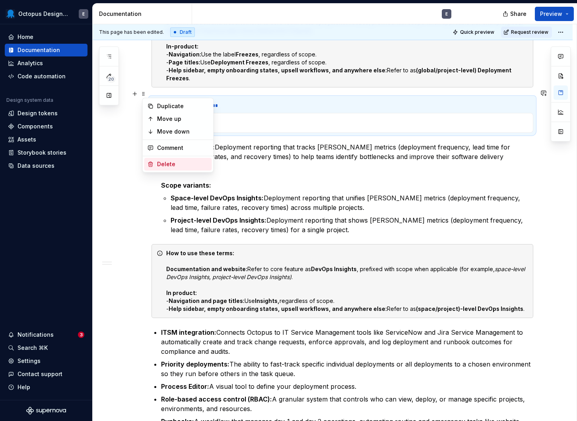
click at [165, 162] on div "Delete" at bounding box center [183, 164] width 52 height 8
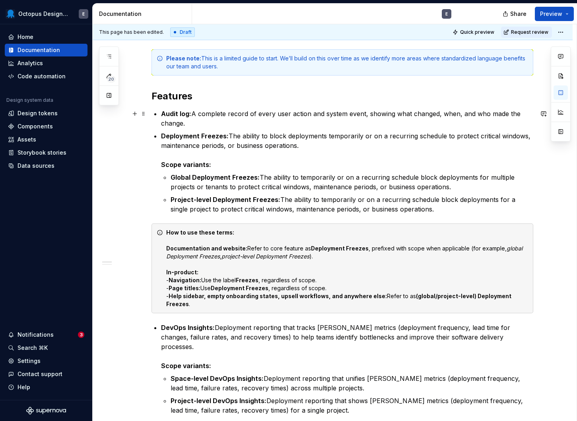
scroll to position [121, 0]
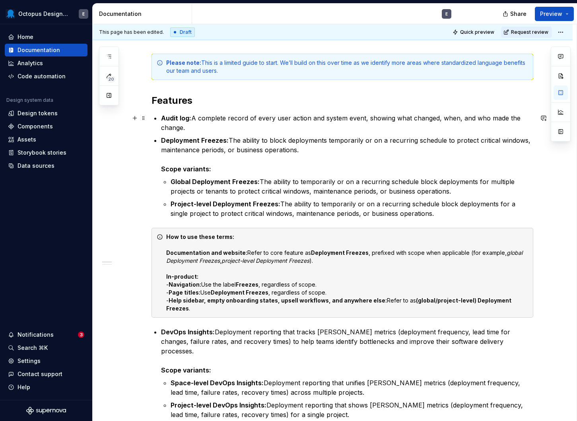
type textarea "*"
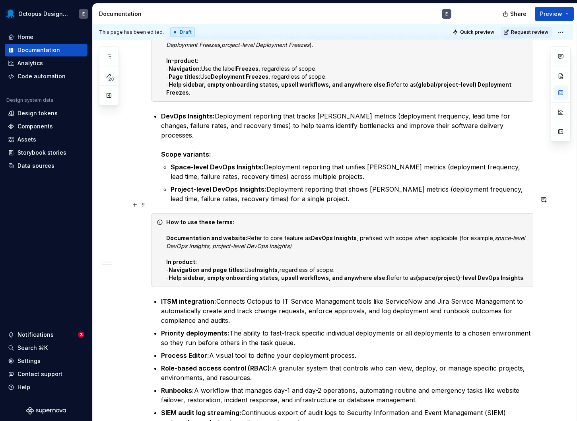
scroll to position [0, 0]
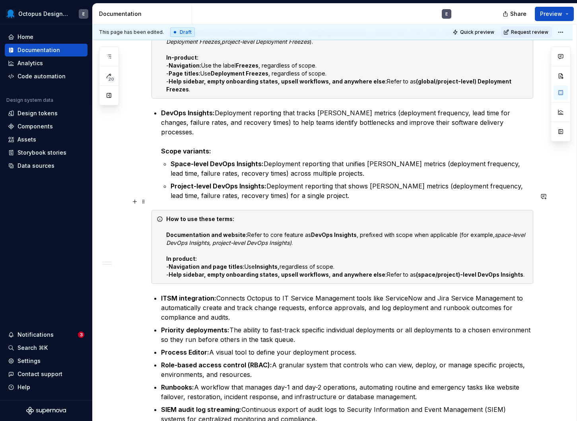
click at [235, 231] on strong "Documentation and website:" at bounding box center [206, 234] width 81 height 7
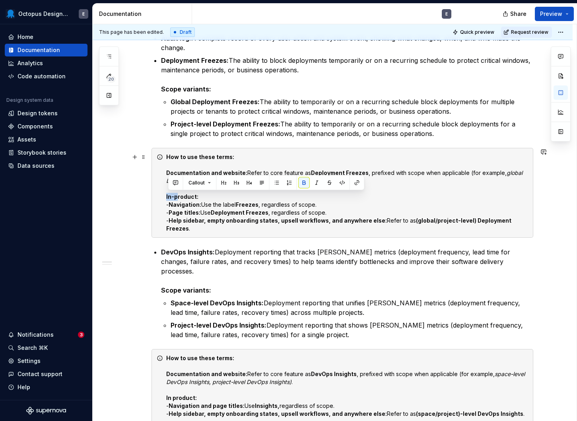
drag, startPoint x: 178, startPoint y: 196, endPoint x: 167, endPoint y: 197, distance: 11.5
click at [167, 197] on div "How to use these terms: Documentation and website: Refer to core feature as Dep…" at bounding box center [343, 193] width 382 height 90
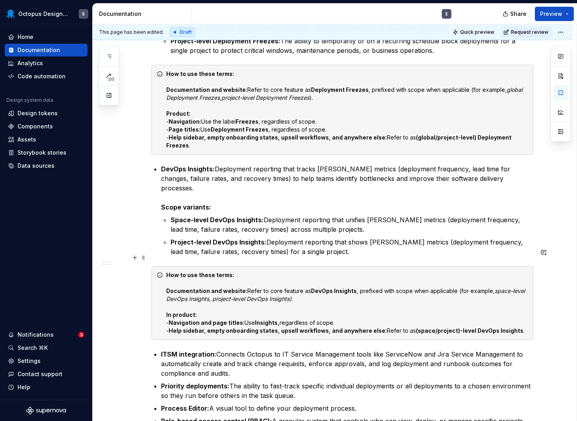
click at [177, 311] on strong "In product:" at bounding box center [181, 314] width 31 height 7
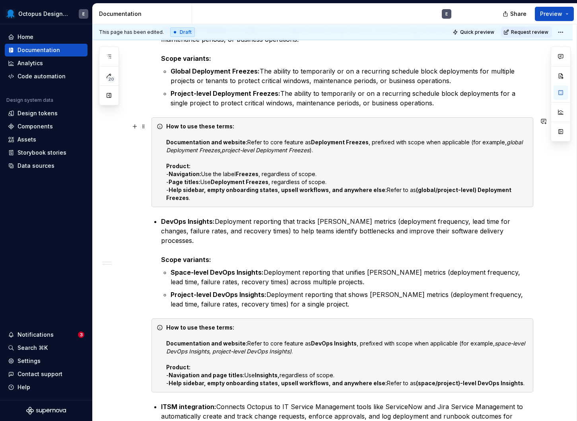
click at [215, 173] on div "How to use these terms: Documentation and website: Refer to core feature as Dep…" at bounding box center [347, 163] width 362 height 80
click at [218, 188] on strong "Help sidebar, empty onboarding states, upsell workflows, and anywhere else:" at bounding box center [278, 190] width 218 height 7
click at [240, 188] on strong "Help sidebar, empty onboarding states, upsell workflows, and anywhere else:" at bounding box center [278, 190] width 218 height 7
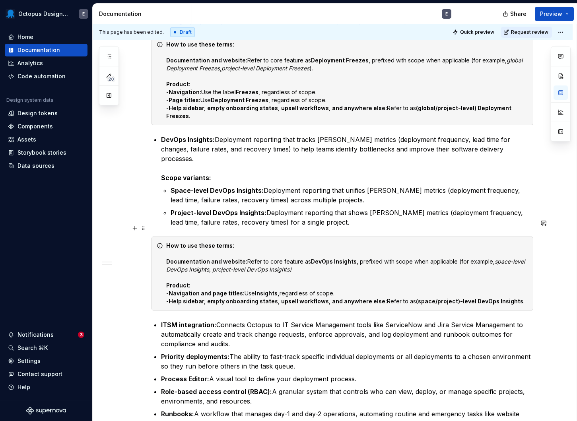
scroll to position [318, 0]
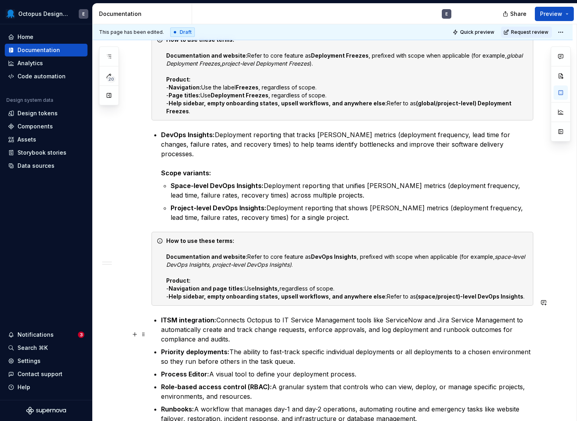
click at [346, 347] on p "Priority deployments: The ability to fast-track specific individual deployments…" at bounding box center [347, 356] width 372 height 19
click at [375, 347] on p "Priority deployments: The ability to fast-track specific individual deployments…" at bounding box center [347, 356] width 372 height 19
click at [312, 347] on p "Priority deployments: The ability to fast-track specific individual deployments…" at bounding box center [347, 356] width 372 height 19
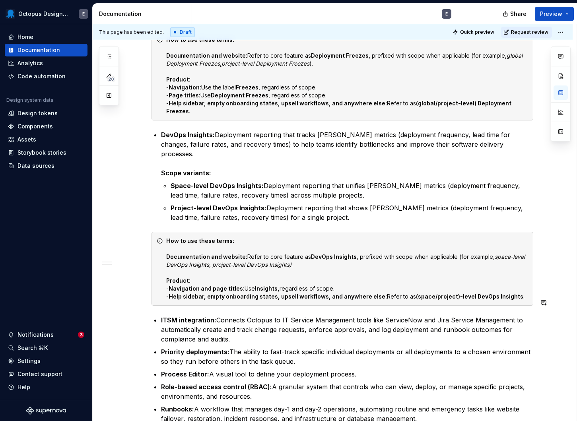
click at [506, 347] on p "Priority deployments: The ability to fast-track specific individual deployments…" at bounding box center [347, 356] width 372 height 19
click at [475, 347] on p "Priority deployments: The ability to fast-track specific individual deployments…" at bounding box center [347, 356] width 372 height 19
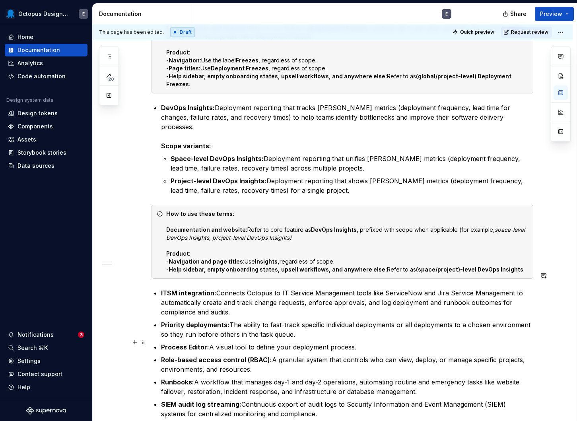
scroll to position [376, 0]
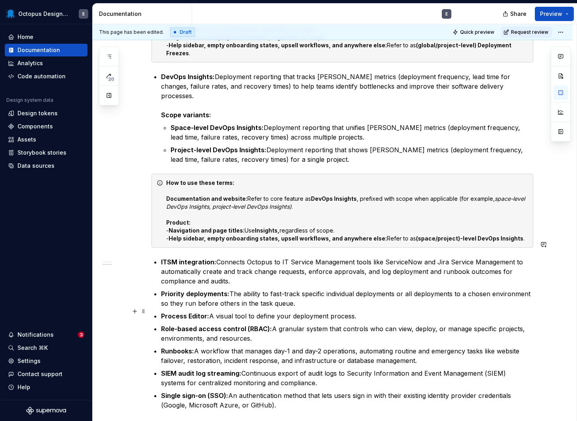
click at [312, 324] on p "Role-based access control (RBAC): A granular system that controls who can view,…" at bounding box center [347, 333] width 372 height 19
click at [384, 324] on p "Role-based access control (RBAC): A granular system that controls who can view,…" at bounding box center [347, 333] width 372 height 19
click at [404, 324] on p "Role-based access control (RBAC): A granular system that controls who can view,…" at bounding box center [347, 333] width 372 height 19
click at [422, 324] on p "Role-based access control (RBAC): A granular system that controls who can view,…" at bounding box center [347, 333] width 372 height 19
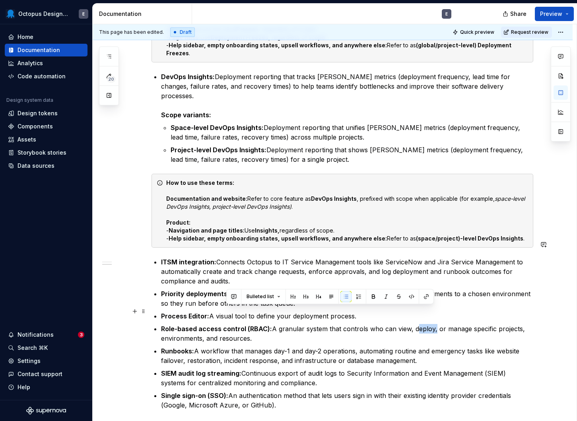
click at [422, 324] on p "Role-based access control (RBAC): A granular system that controls who can view,…" at bounding box center [347, 333] width 372 height 19
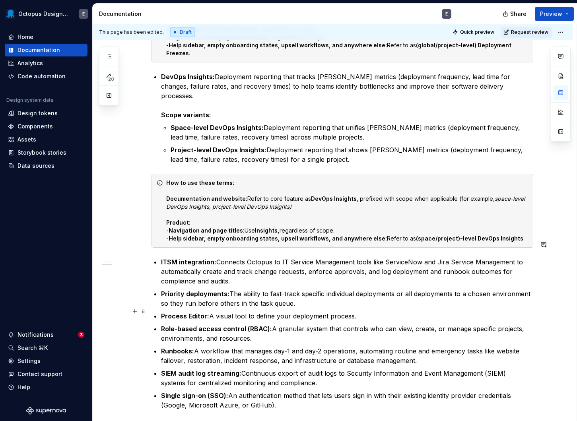
click at [297, 324] on p "Role-based access control (RBAC): A granular system that controls who can view,…" at bounding box center [347, 333] width 372 height 19
click at [327, 324] on p "Role-based access control (RBAC): A granular system that controls who can view,…" at bounding box center [347, 333] width 372 height 19
click at [364, 324] on p "Role-based access control (RBAC): A granular system that controls who can view,…" at bounding box center [347, 333] width 372 height 19
click at [372, 324] on p "Role-based access control (RBAC): A granular system that controls who can view,…" at bounding box center [347, 333] width 372 height 19
click at [369, 324] on p "Role-based access control (RBAC): A granular system that controls who can view,…" at bounding box center [347, 333] width 372 height 19
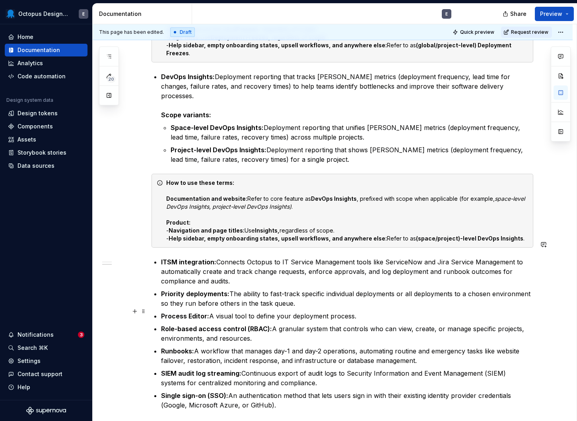
click at [301, 324] on p "Role-based access control (RBAC): A granular system that controls who can view,…" at bounding box center [347, 333] width 372 height 19
click at [369, 324] on p "Role-based access control (RBAC): A granular system that controls who can view,…" at bounding box center [347, 333] width 372 height 19
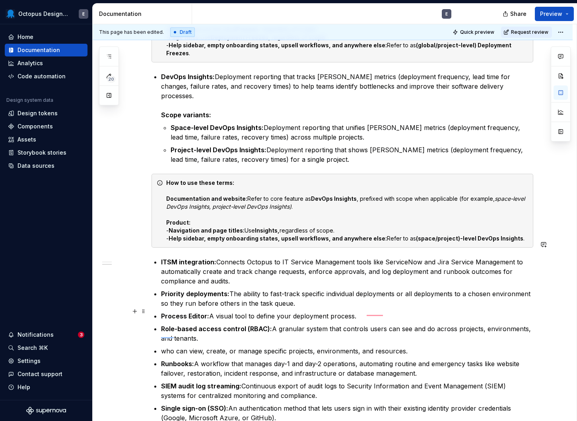
click at [368, 324] on p "Role-based access control (RBAC): A granular system that controls users can see…" at bounding box center [347, 333] width 372 height 19
click at [231, 324] on p "Role-based access control (RBAC): A granular system that controls what users ca…" at bounding box center [347, 333] width 372 height 19
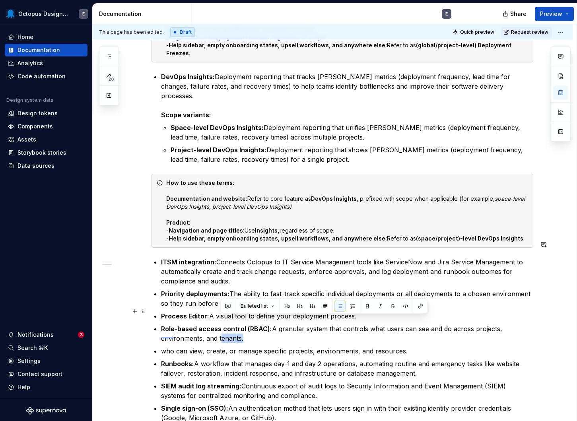
click at [231, 324] on p "Role-based access control (RBAC): A granular system that controls what users ca…" at bounding box center [347, 333] width 372 height 19
click at [307, 324] on p "Role-based access control (RBAC): A granular system that controls what users ca…" at bounding box center [347, 333] width 372 height 19
click at [323, 324] on p "Role-based access control (RBAC): A granular system that controls what users ca…" at bounding box center [347, 333] width 372 height 19
drag, startPoint x: 326, startPoint y: 323, endPoint x: 409, endPoint y: 333, distance: 83.8
click at [409, 333] on ul "ITSM integration: Connects Octopus to IT Service Management tools like ServiceN…" at bounding box center [347, 339] width 372 height 165
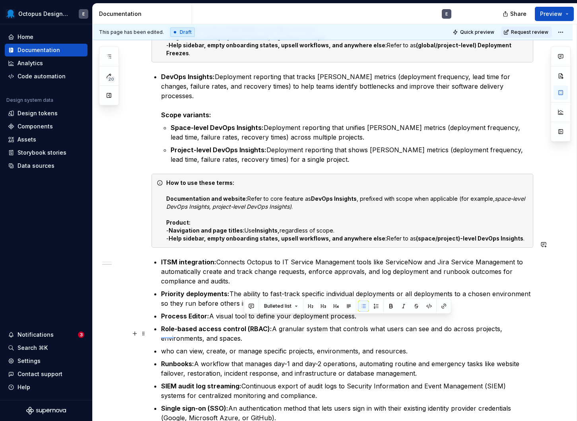
click at [409, 346] on p "who can view, create, or manage specific projects, environments, and resources." at bounding box center [347, 351] width 372 height 10
click at [216, 324] on p "Role-based access control (RBAC): A granular system that controls what users ca…" at bounding box center [347, 333] width 372 height 19
click at [297, 324] on p "Role-based access control (RBAC): A granular system that controls what users ca…" at bounding box center [347, 333] width 372 height 19
drag, startPoint x: 345, startPoint y: 322, endPoint x: 421, endPoint y: 331, distance: 76.2
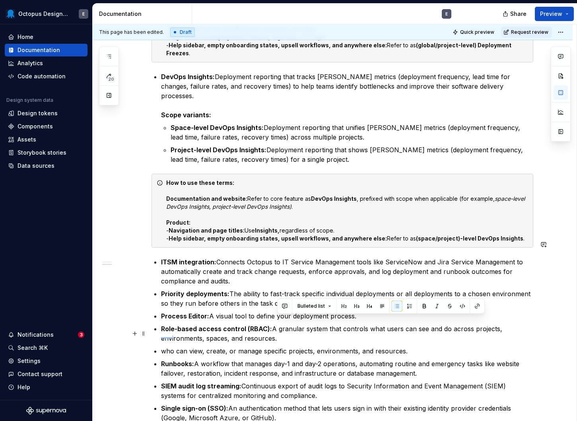
click at [421, 331] on ul "ITSM integration: Connects Octopus to IT Service Management tools like ServiceN…" at bounding box center [347, 339] width 372 height 165
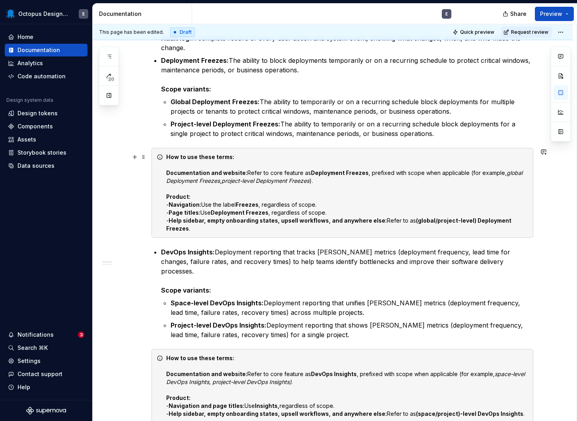
scroll to position [0, 0]
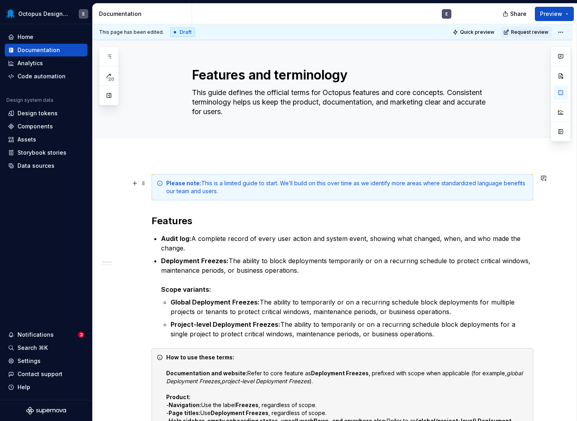
click at [223, 180] on div "Please note: This is a limited guide to start. We’ll build on this over time as…" at bounding box center [347, 187] width 362 height 16
click at [225, 182] on div "Please note: This is a limited guide to start. We’ll build on this over time as…" at bounding box center [347, 187] width 362 height 16
click at [263, 246] on p "Audit log: A complete record of every user action and system event, showing wha…" at bounding box center [347, 243] width 372 height 19
click at [484, 180] on div "Please note: This is an initial guide. We’ll build on this over time as we iden…" at bounding box center [347, 187] width 362 height 16
click at [419, 237] on p "Audit log: A complete record of every user action and system event, showing wha…" at bounding box center [347, 243] width 372 height 19
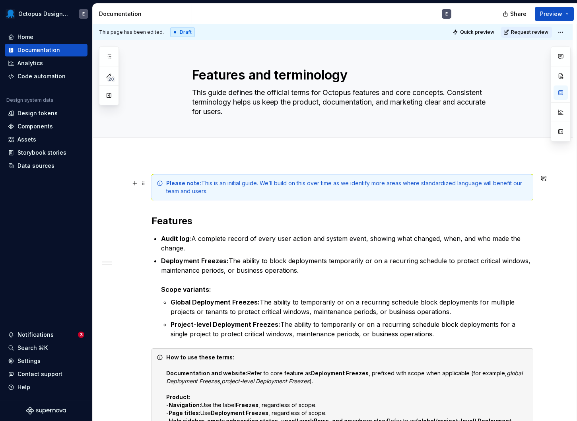
click at [213, 185] on div "Please note: This is an initial guide. We’ll build on this over time as we iden…" at bounding box center [347, 187] width 362 height 16
click at [233, 183] on div "Please note: This is an initial guide. We’ll build on this over time as we iden…" at bounding box center [347, 187] width 362 height 16
click at [273, 183] on div "Please note: This is an initial guide. We’ll build on this over time as we iden…" at bounding box center [347, 187] width 362 height 16
click at [321, 180] on div "Please note: This is an initial guide. We’ll build on this over time as we iden…" at bounding box center [347, 187] width 362 height 16
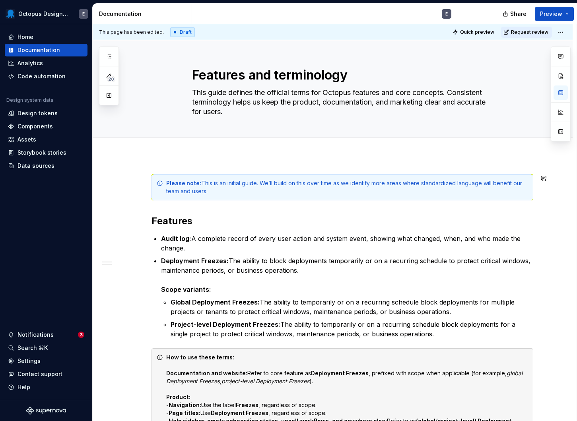
click at [358, 166] on div "This page has been edited. Draft Quick preview Request review Features and term…" at bounding box center [335, 222] width 484 height 397
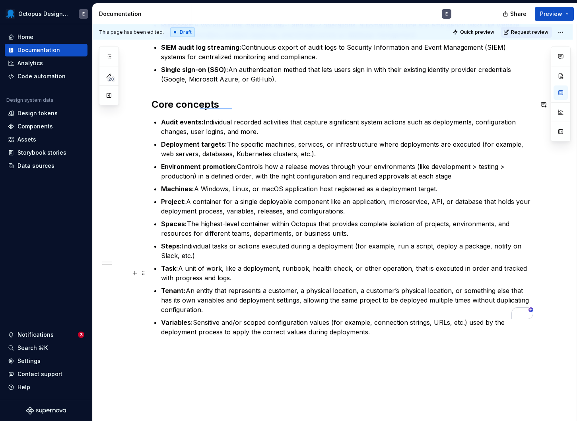
scroll to position [735, 0]
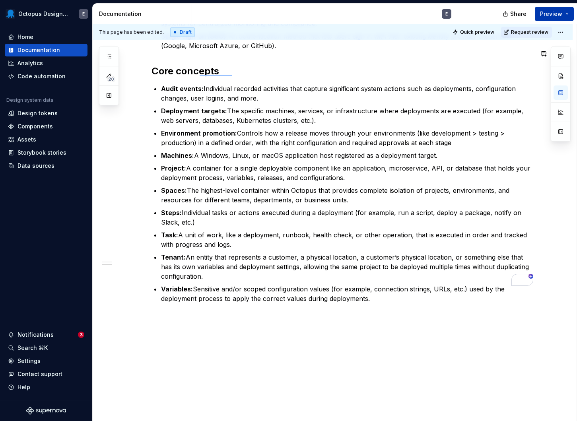
click at [550, 10] on span "Preview" at bounding box center [551, 14] width 22 height 8
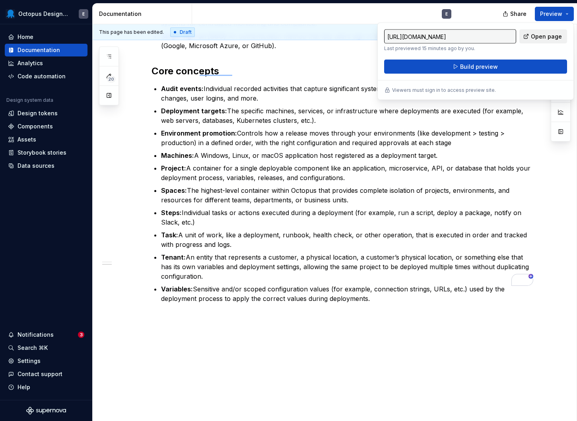
type textarea "*"
click at [463, 70] on span "Build preview" at bounding box center [479, 67] width 38 height 8
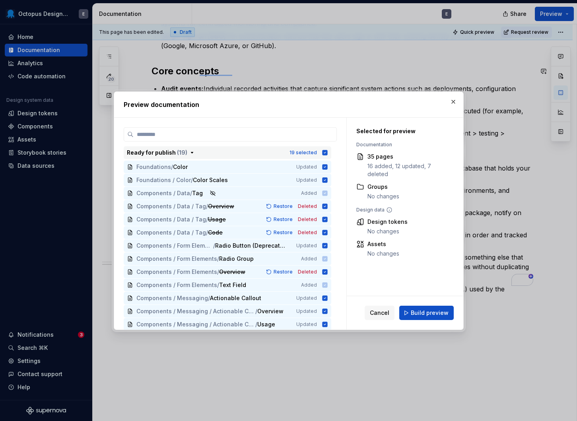
click at [328, 150] on icon "button" at bounding box center [325, 153] width 6 height 6
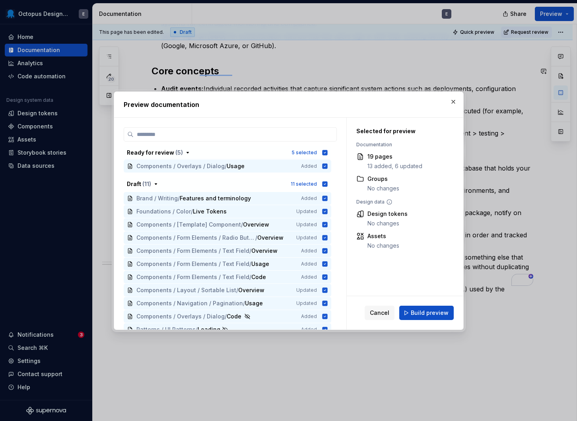
scroll to position [329, 0]
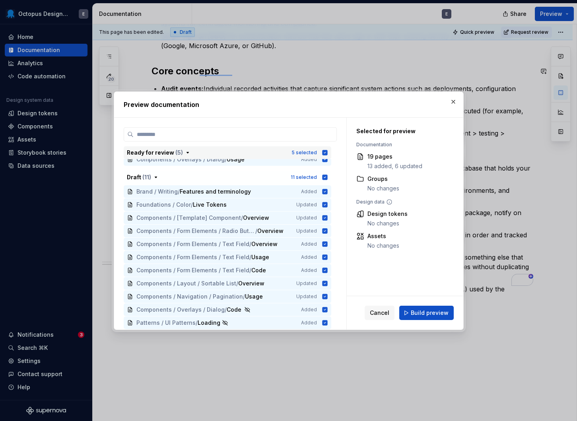
click at [327, 150] on icon "button" at bounding box center [324, 152] width 5 height 5
click at [327, 175] on icon "button" at bounding box center [324, 177] width 5 height 5
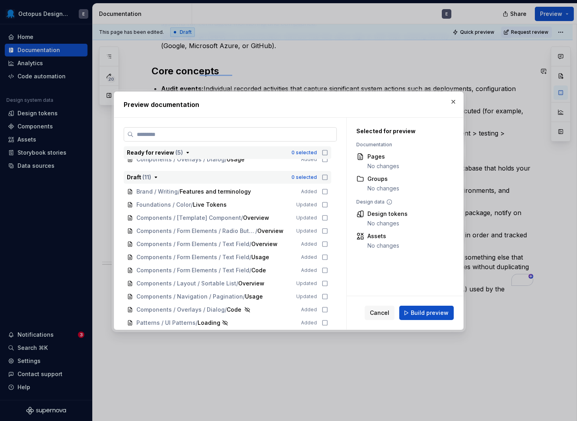
click at [284, 131] on input "search" at bounding box center [235, 134] width 203 height 8
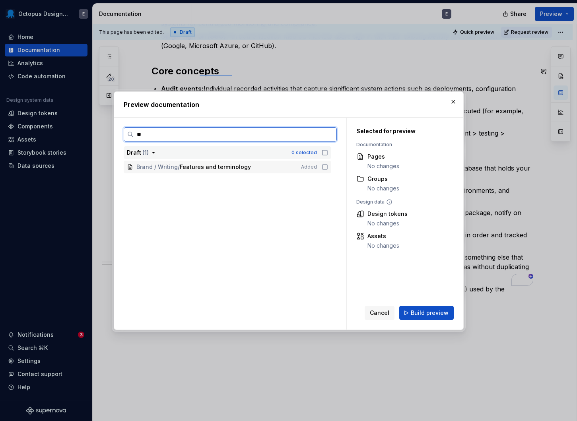
scroll to position [0, 0]
type input "****"
click at [328, 166] on icon at bounding box center [325, 167] width 6 height 6
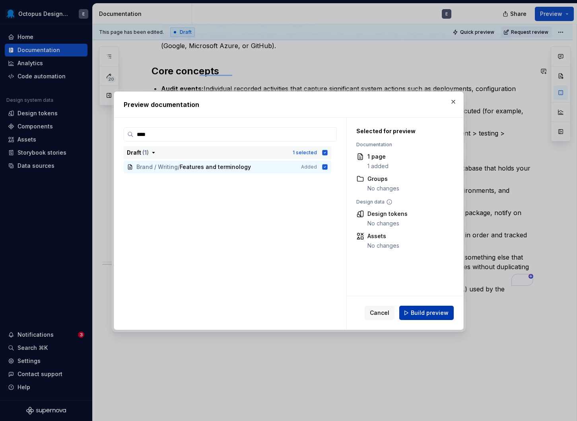
click at [432, 311] on span "Build preview" at bounding box center [430, 313] width 38 height 8
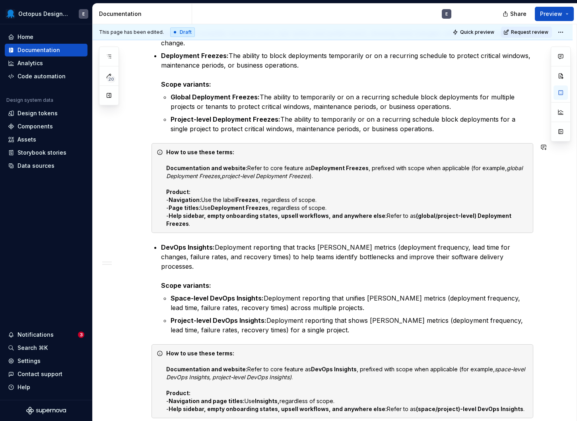
scroll to position [207, 0]
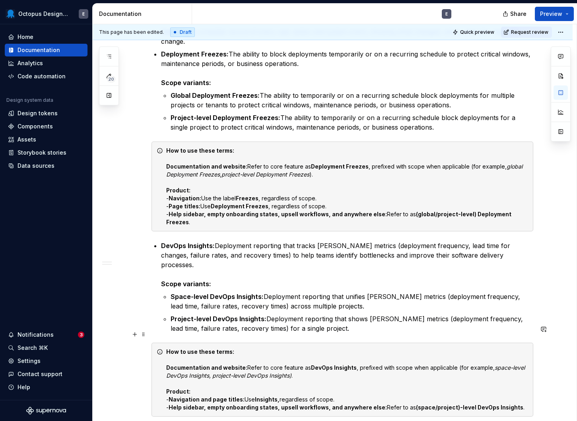
click at [354, 364] on strong "DevOps Insights" at bounding box center [334, 367] width 46 height 7
click at [279, 396] on strong "Insights," at bounding box center [267, 399] width 25 height 7
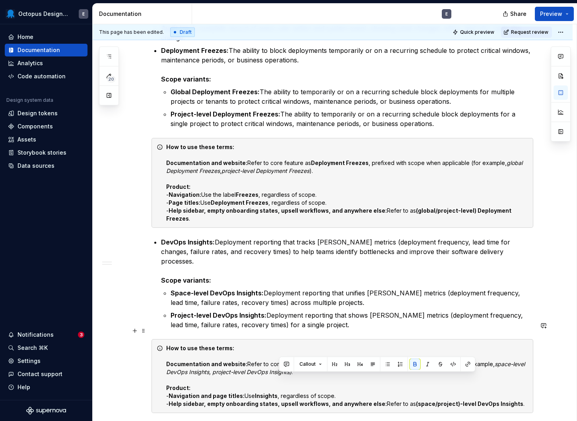
click at [290, 344] on div "How to use these terms: Documentation and website: Refer to core feature as Dev…" at bounding box center [347, 376] width 362 height 64
click at [352, 204] on div "How to use these terms: Documentation and website: Refer to core feature as Dep…" at bounding box center [347, 183] width 362 height 80
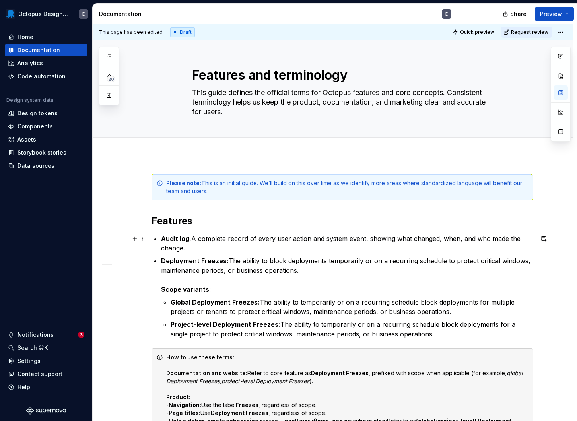
scroll to position [735, 0]
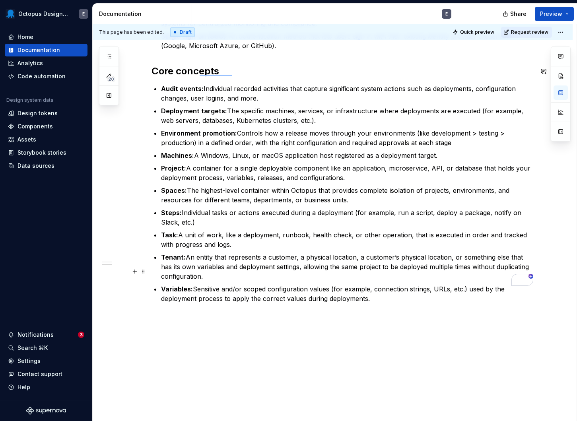
click at [392, 284] on p "Variables: Sensitive and/or scoped configuration values (for example, connectio…" at bounding box center [347, 293] width 372 height 19
copy p "Variables: Sensitive and/or scoped configuration values (for example, connectio…"
click at [391, 186] on p "Spaces: The highest-level container within Octopus that provides complete isola…" at bounding box center [347, 195] width 372 height 19
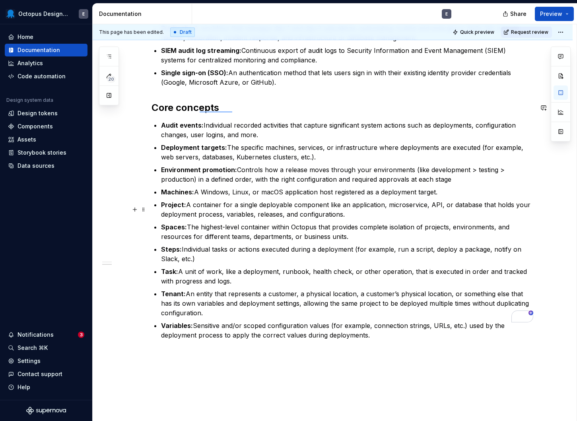
scroll to position [698, 0]
click at [378, 321] on p "Variables: Sensitive and/or scoped configuration values (for example, connectio…" at bounding box center [347, 330] width 372 height 19
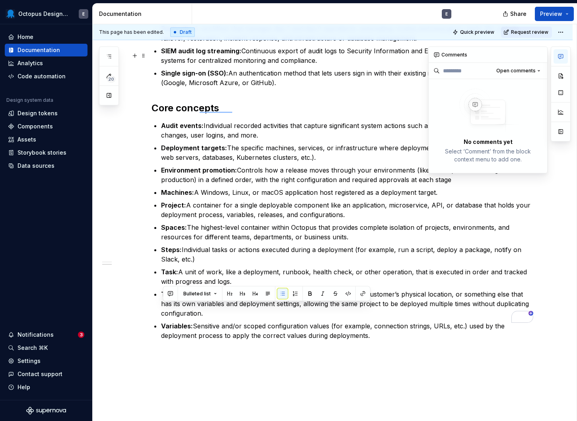
click at [561, 55] on icon "button" at bounding box center [561, 56] width 6 height 6
type textarea "*"
click at [169, 297] on button "button" at bounding box center [170, 293] width 11 height 11
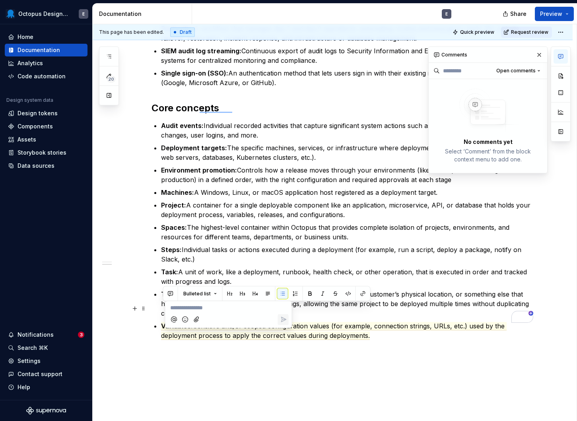
click at [186, 311] on p "**********" at bounding box center [228, 308] width 117 height 8
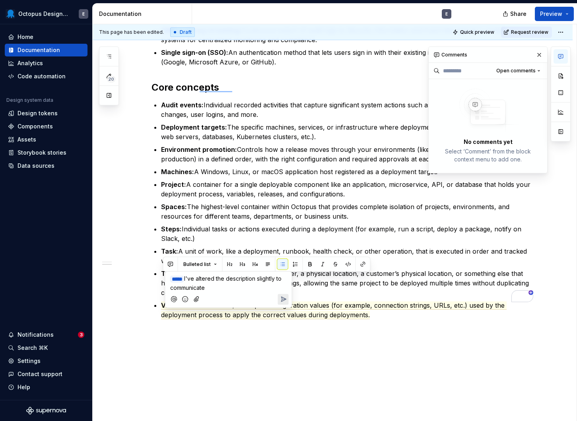
scroll to position [735, 0]
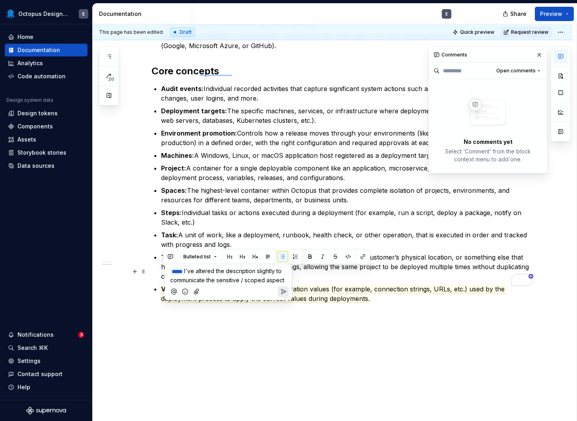
click at [231, 284] on p "﻿ * **** ﻿ I've altered the description slightly to communicate the sensitive /…" at bounding box center [228, 276] width 117 height 18
click at [247, 284] on p "﻿ * **** ﻿ I've altered the description slightly to communicate the sensitive /…" at bounding box center [228, 276] width 117 height 18
click at [248, 287] on p "﻿ * **** ﻿ I've altered the description slightly to communicate the sensitive /…" at bounding box center [228, 280] width 117 height 26
click at [280, 298] on icon "Send" at bounding box center [283, 300] width 8 height 8
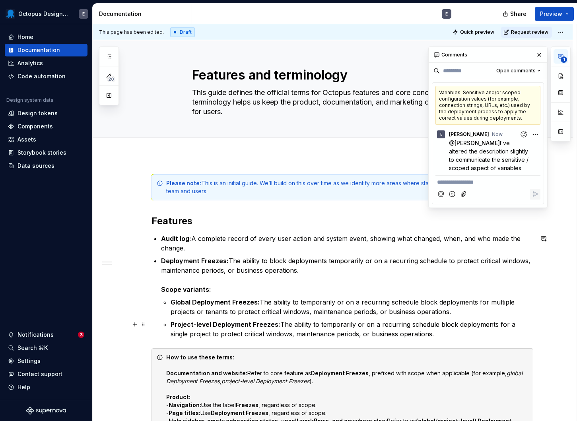
click at [250, 317] on ul "Global Deployment Freezes: The ability to temporarily or on a recurring schedul…" at bounding box center [352, 318] width 363 height 41
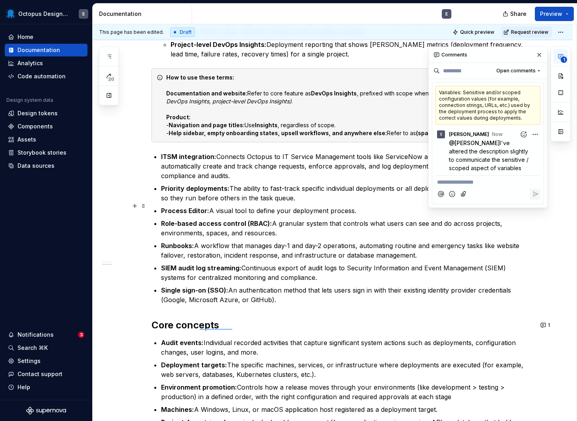
click at [287, 219] on p "Role-based access control (RBAC): A granular system that controls what users ca…" at bounding box center [347, 228] width 372 height 19
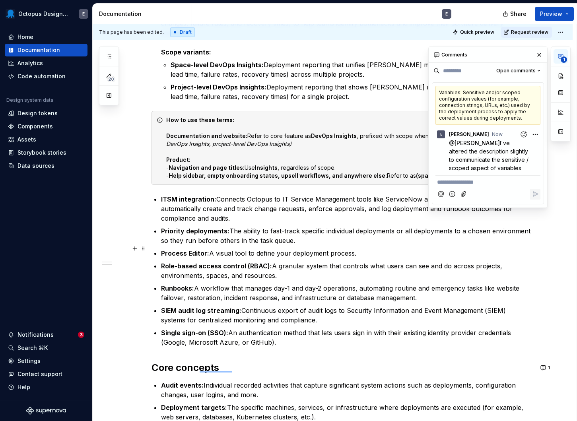
click at [280, 261] on p "Role-based access control (RBAC): A granular system that controls what users ca…" at bounding box center [347, 270] width 372 height 19
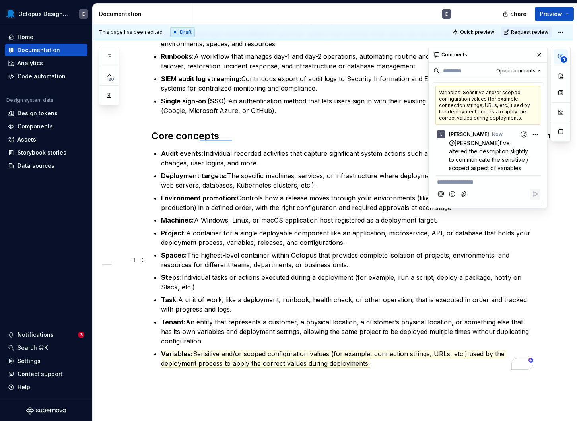
click at [316, 295] on p "Task: A unit of work, like a deployment, runbook, health check, or other operat…" at bounding box center [347, 304] width 372 height 19
click at [377, 193] on p "Environment promotion: Controls how a release moves through your environments (…" at bounding box center [347, 202] width 372 height 19
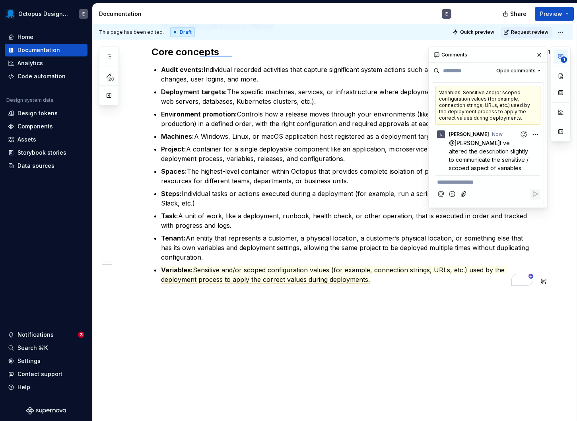
click at [360, 266] on span "Sensitive and/or scoped configuration values (for example, connection strings, …" at bounding box center [334, 275] width 346 height 18
click at [513, 109] on div "Variables: Sensitive and/or scoped configuration values (for example, connectio…" at bounding box center [488, 105] width 105 height 39
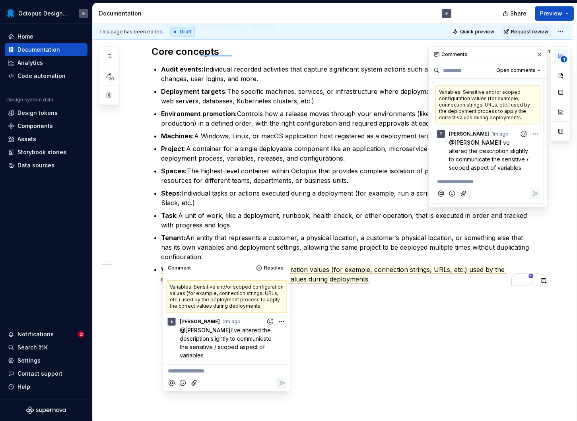
drag, startPoint x: 209, startPoint y: 355, endPoint x: 196, endPoint y: 327, distance: 30.4
click at [196, 327] on p "@ Erin I've altered the description slightly to communicate the sensitive / sco…" at bounding box center [229, 342] width 98 height 33
copy span "I've altered the description slightly to communicate the sensitive / scoped asp…"
click at [274, 270] on span "Resolve" at bounding box center [273, 268] width 19 height 6
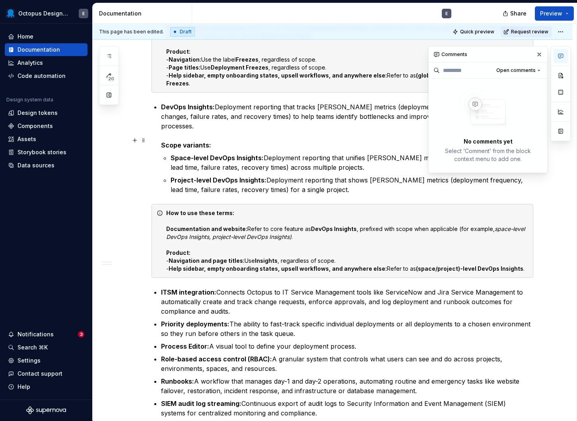
scroll to position [400, 0]
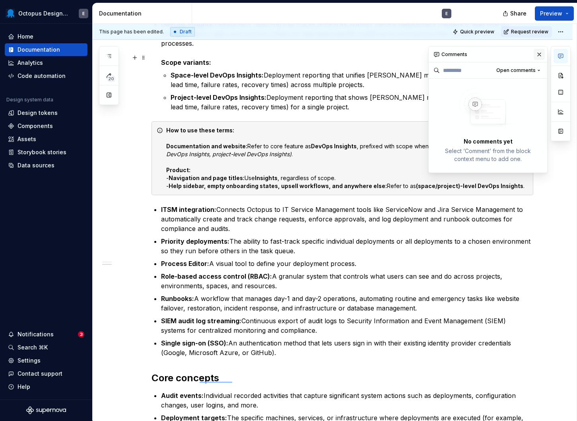
click at [537, 54] on button "button" at bounding box center [539, 54] width 11 height 11
type textarea "*"
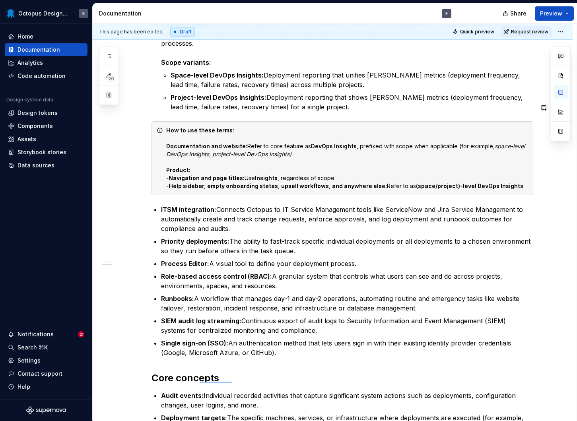
scroll to position [755, 0]
